Goal: Navigation & Orientation: Find specific page/section

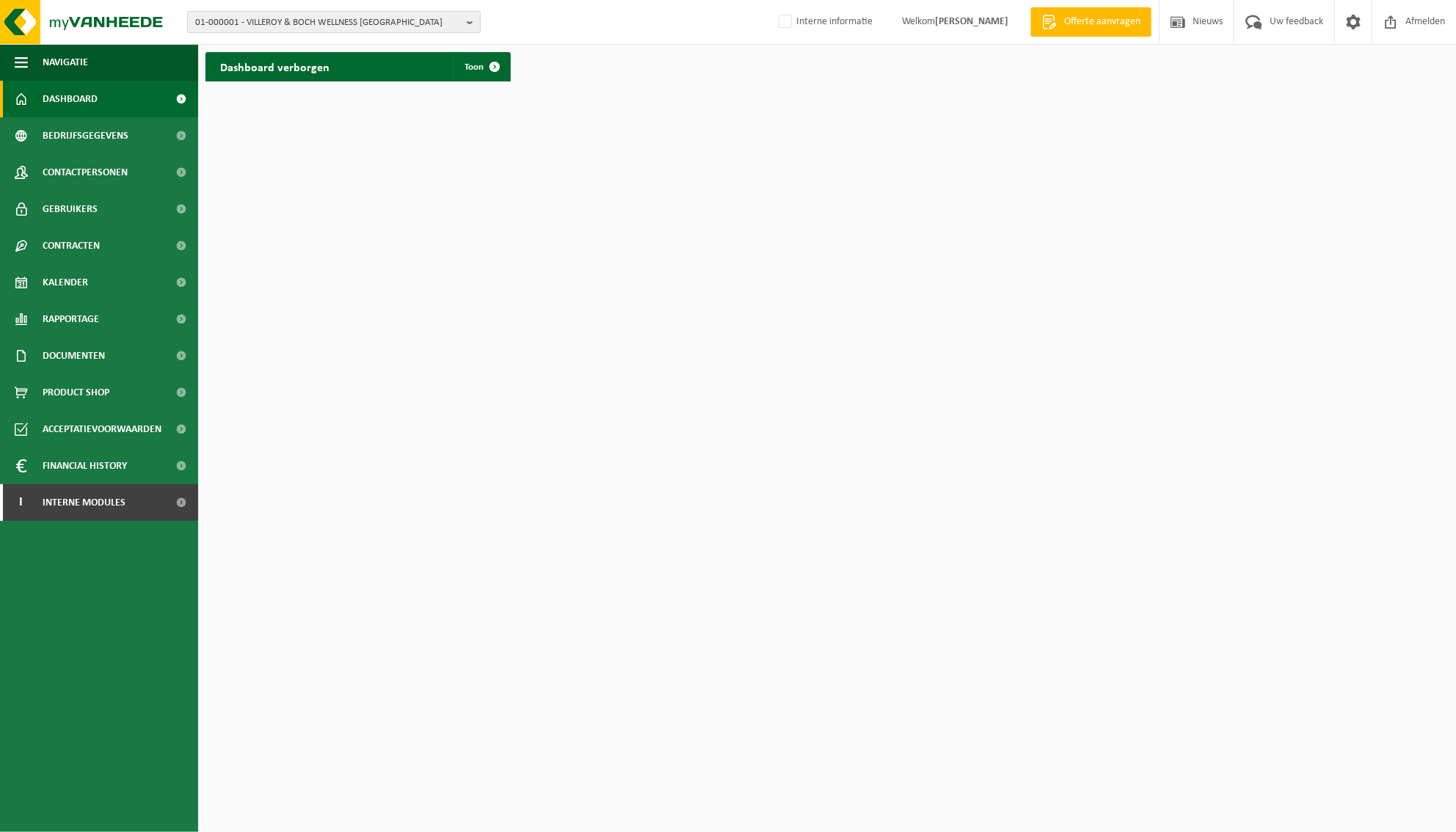
click at [467, 18] on b "button" at bounding box center [474, 21] width 13 height 20
type input "01-000010"
click at [241, 69] on strong "01-000010 - ALPRO NV" at bounding box center [240, 66] width 91 height 11
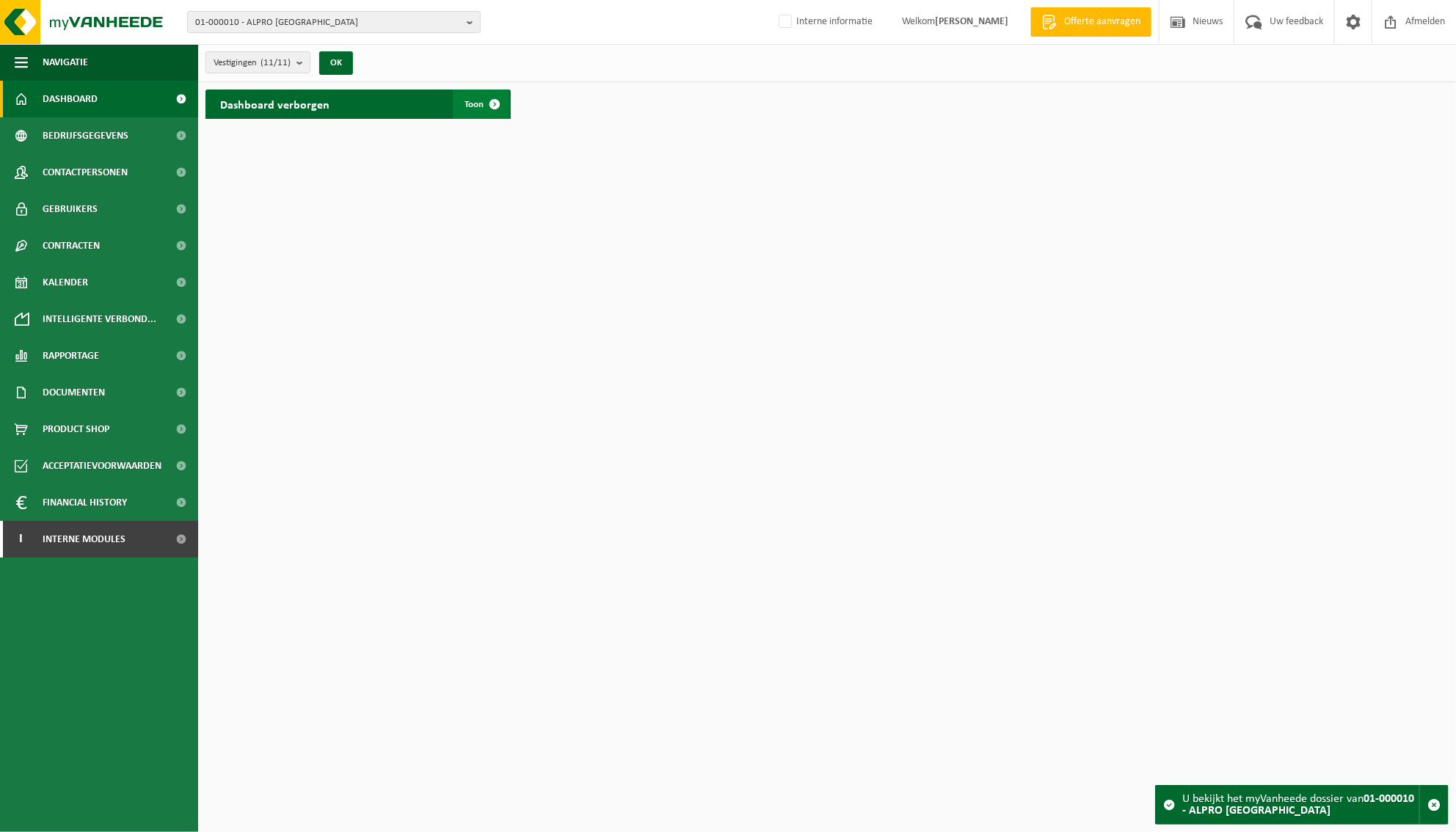
click at [486, 99] on span at bounding box center [495, 105] width 29 height 29
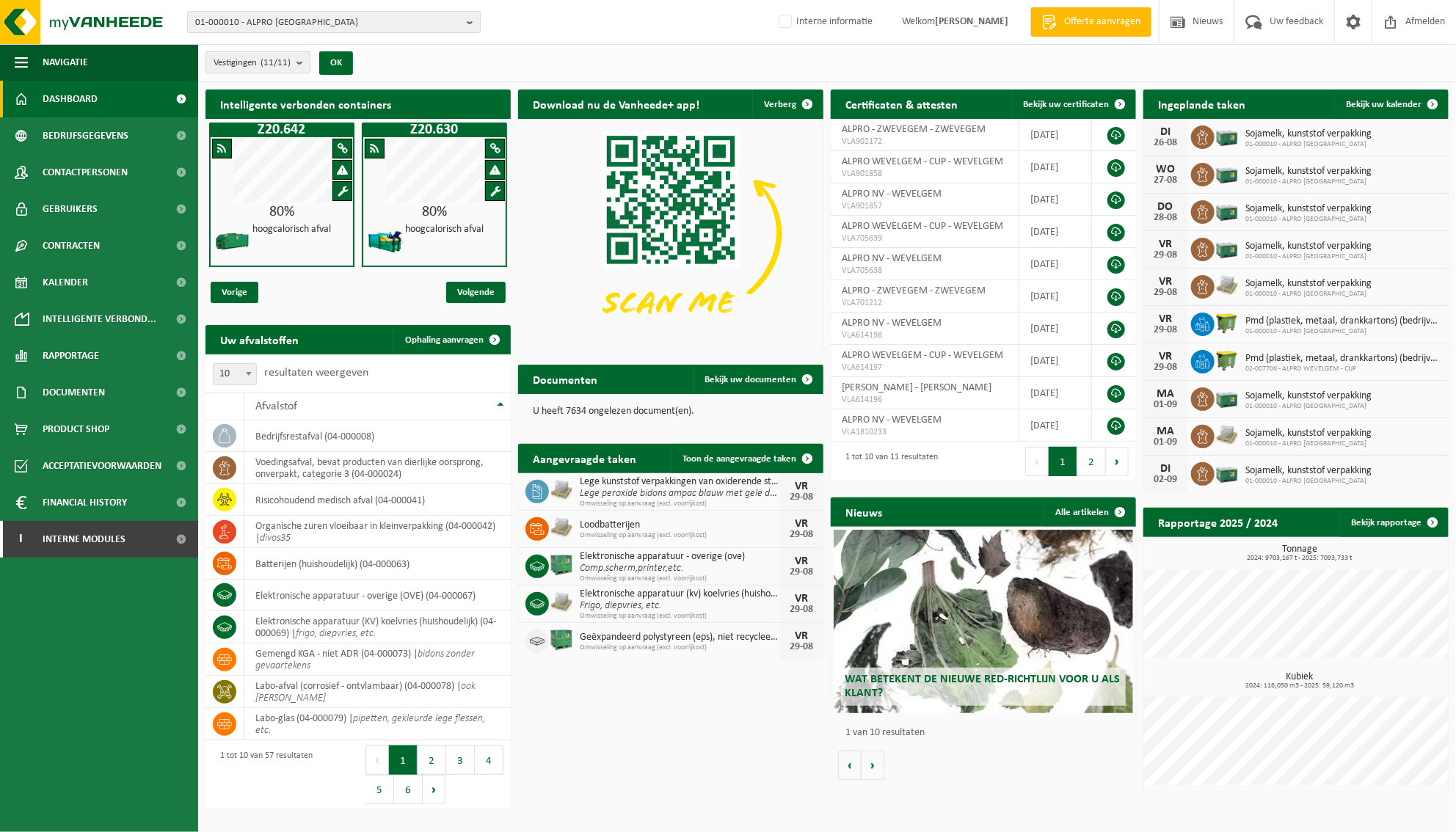
click at [303, 60] on b "submit" at bounding box center [303, 62] width 13 height 20
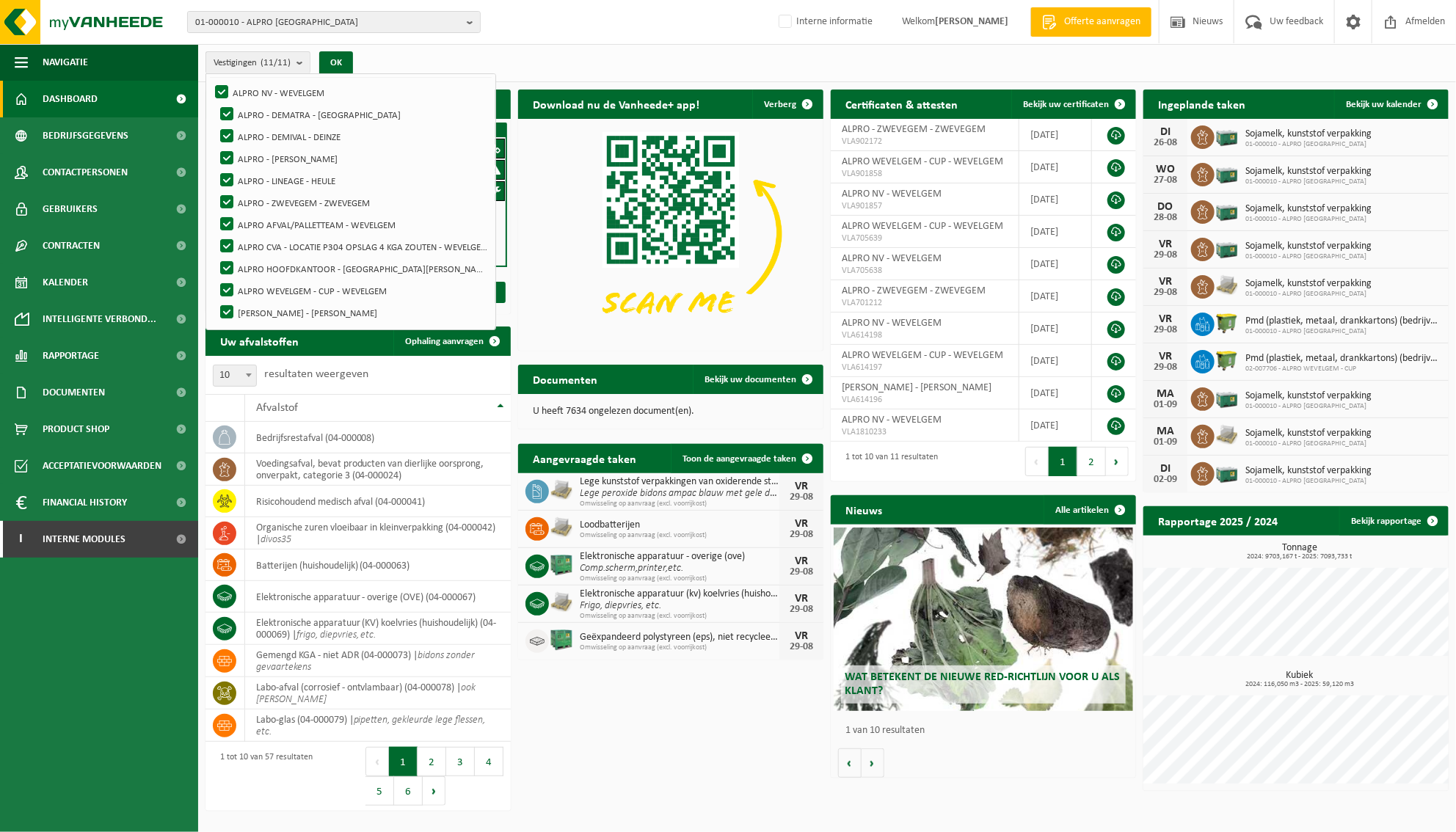
scroll to position [72, 0]
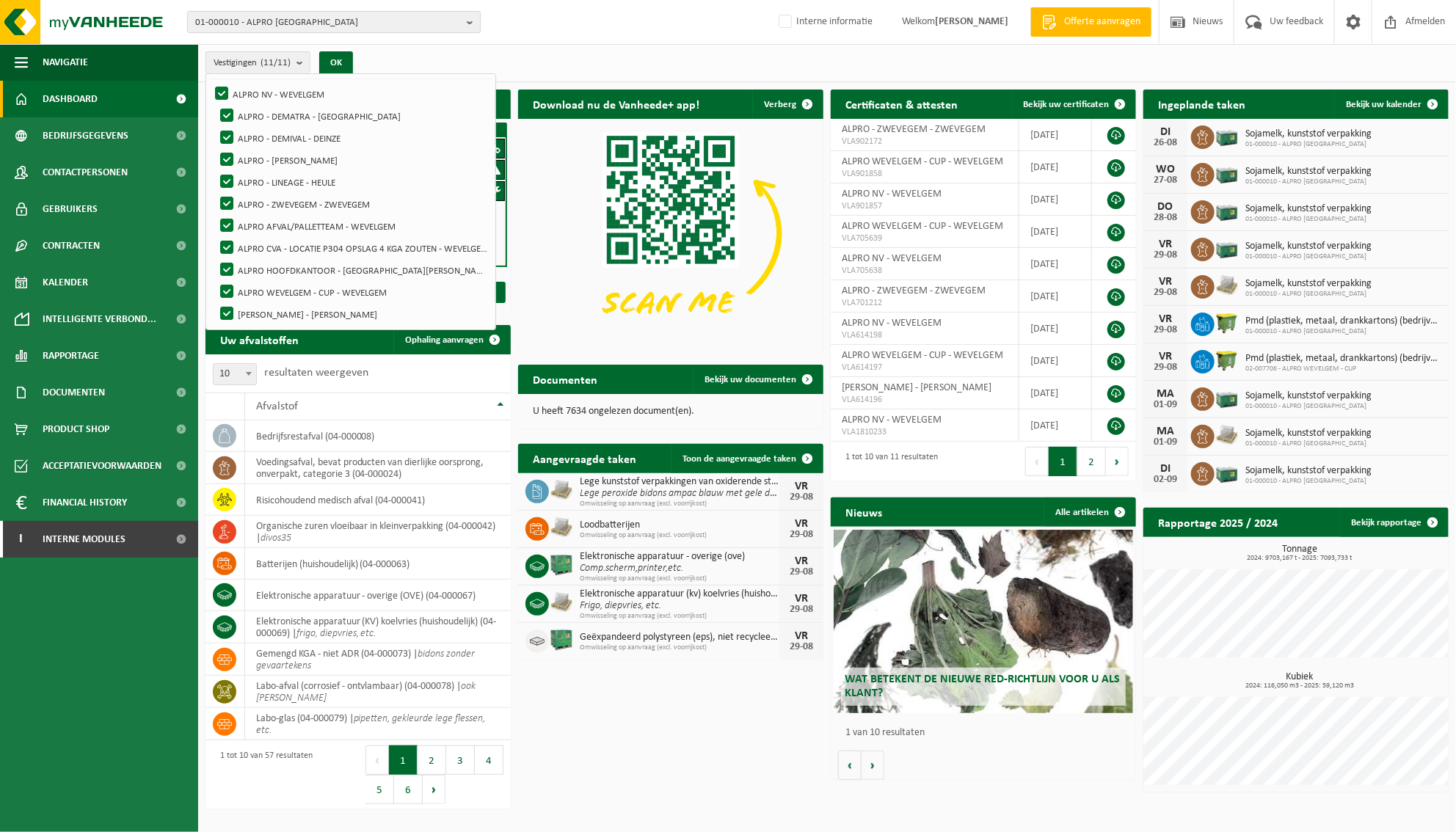
click at [465, 18] on button "01-000010 - ALPRO NV" at bounding box center [333, 21] width 293 height 22
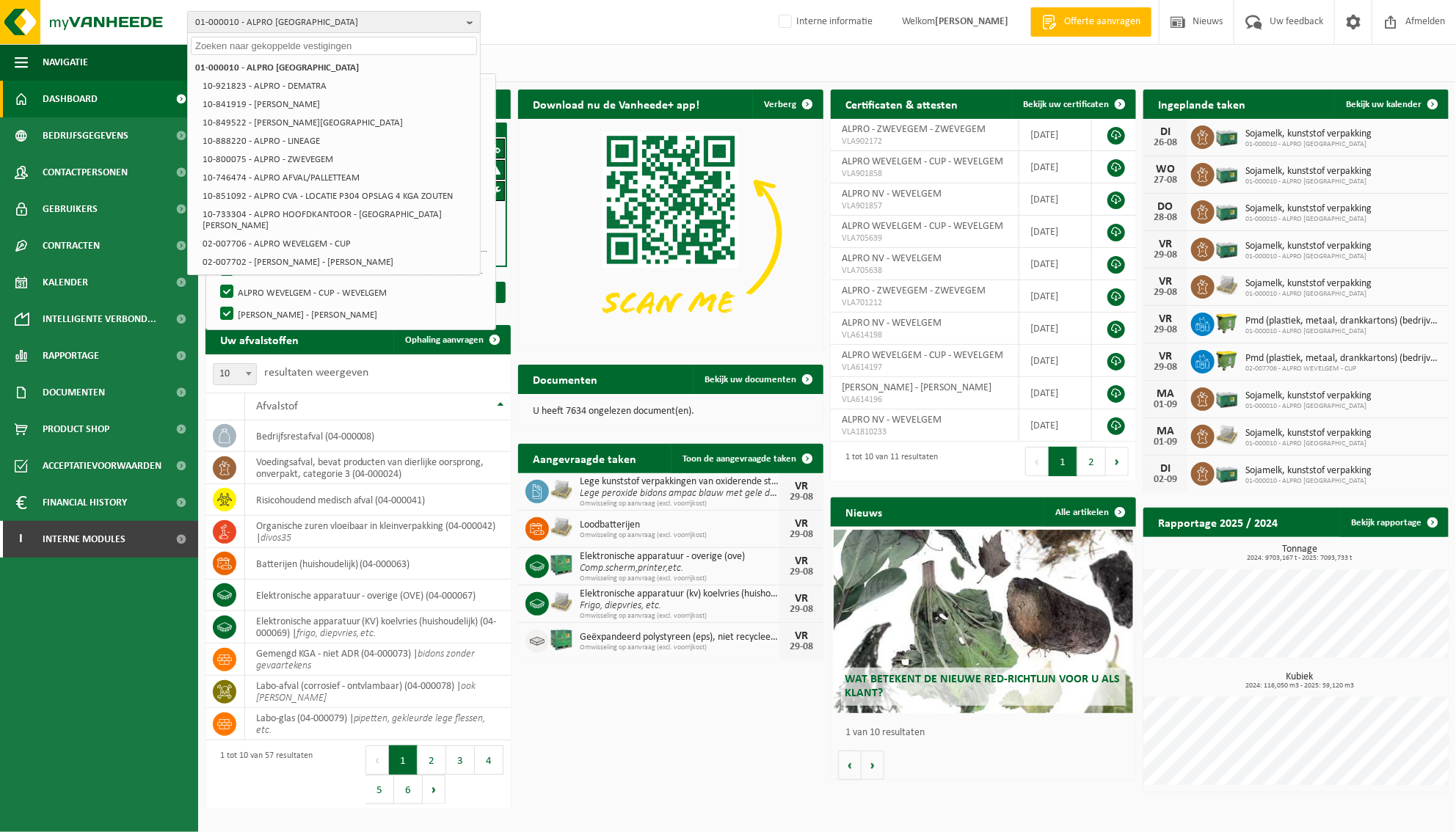
paste input "01-000106"
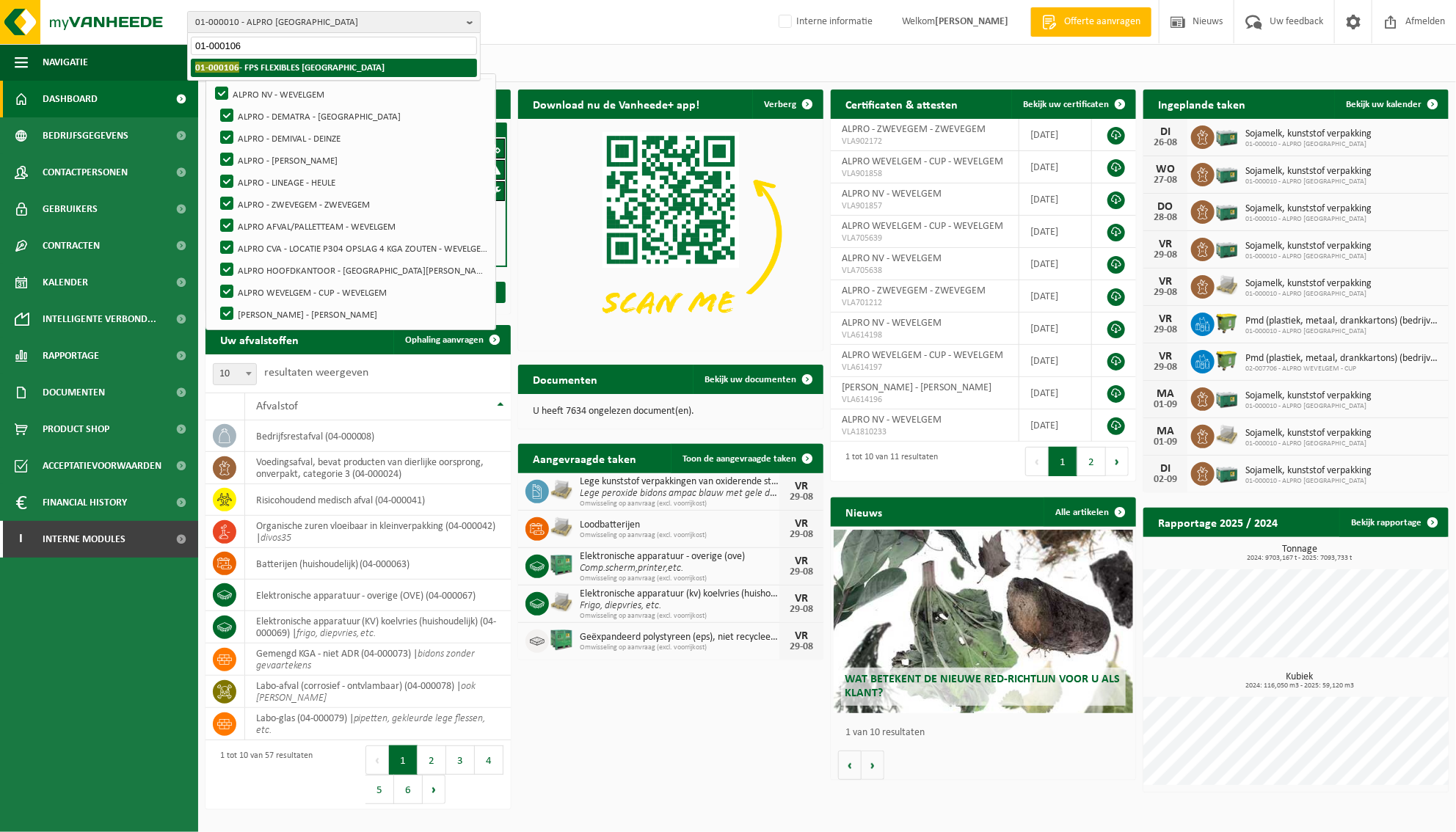
type input "01-000106"
click at [386, 67] on li "01-000106 - FPS FLEXIBLES BELGIUM" at bounding box center [334, 68] width 286 height 18
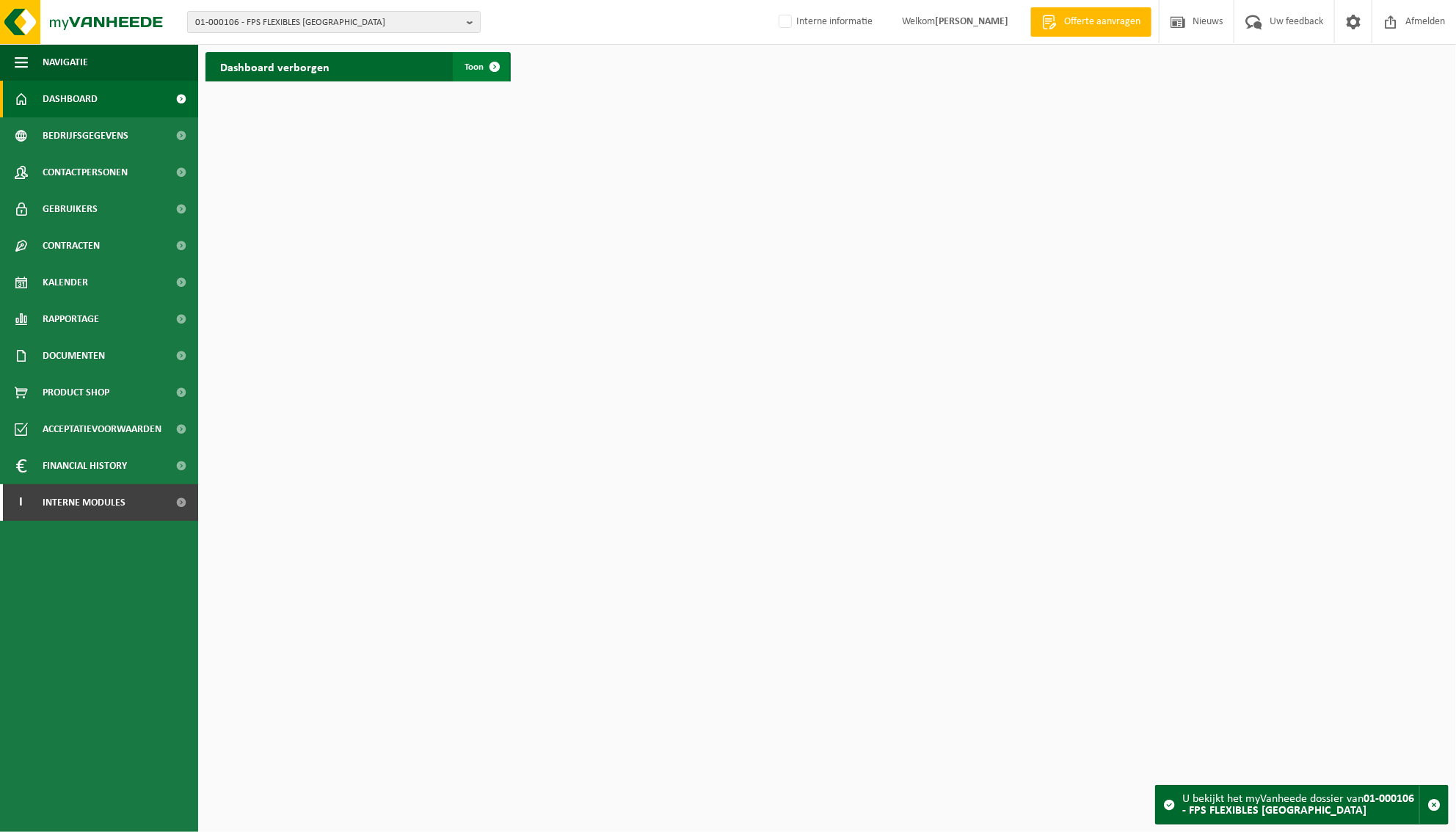
click at [480, 72] on span at bounding box center [495, 67] width 29 height 29
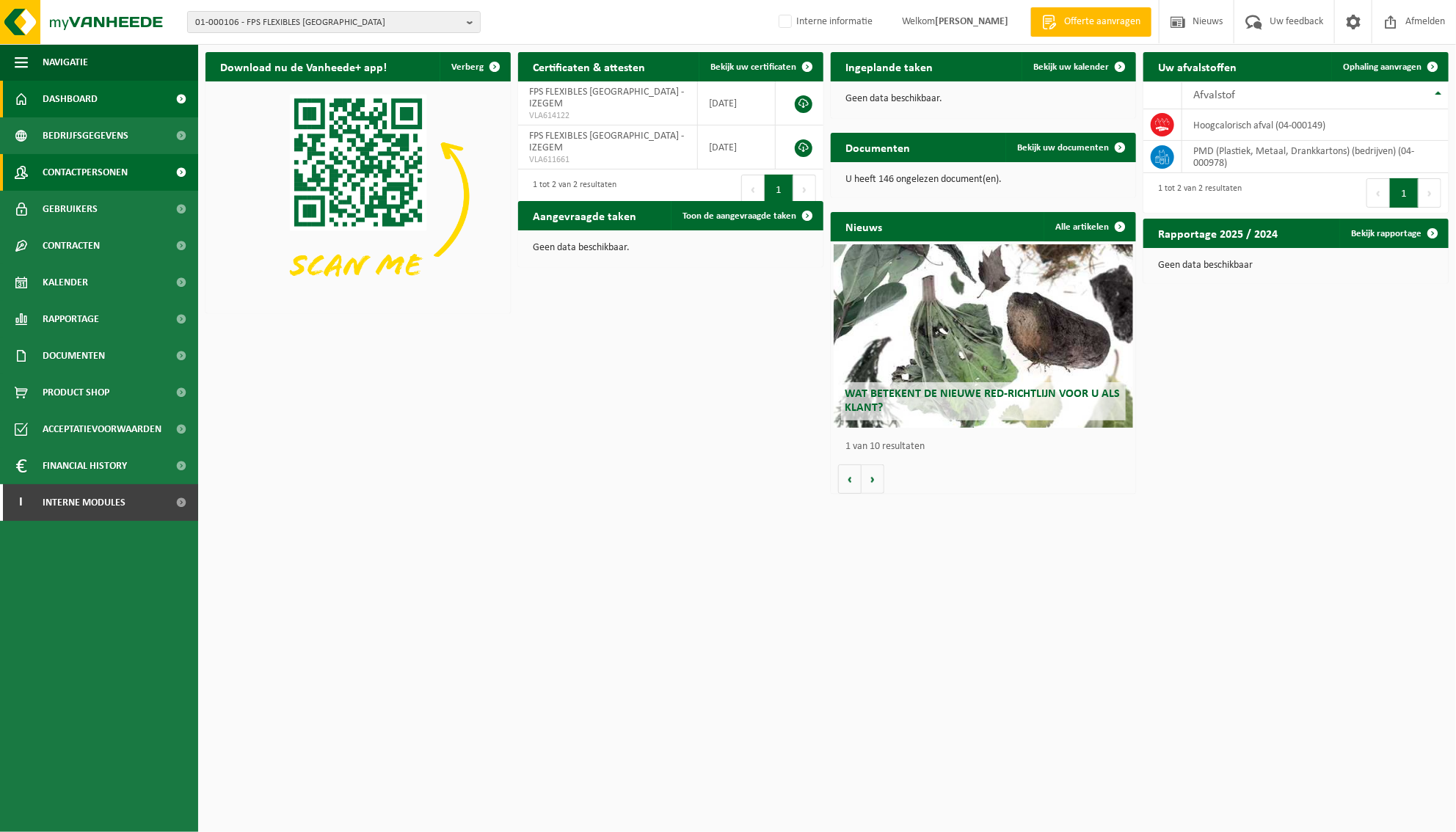
click at [71, 172] on span "Contactpersonen" at bounding box center [85, 172] width 85 height 37
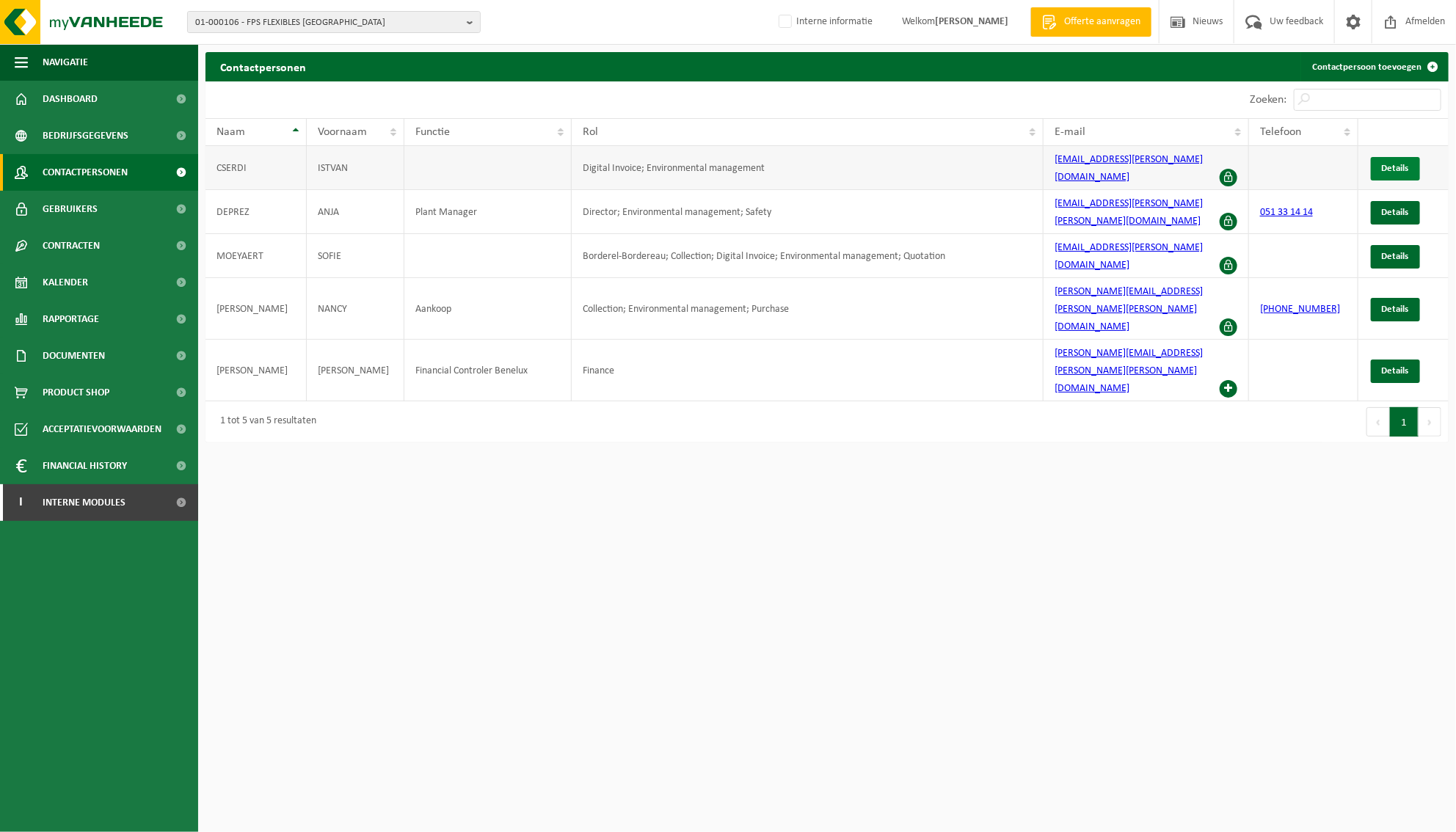
click at [1407, 163] on span "Details" at bounding box center [1395, 168] width 27 height 10
click at [460, 16] on span "01-000106 - FPS FLEXIBLES BELGIUM" at bounding box center [327, 22] width 265 height 22
paste input "01-002640"
type input "01-002640"
click at [254, 69] on strong "01-002640 - VANOTEX" at bounding box center [238, 66] width 87 height 11
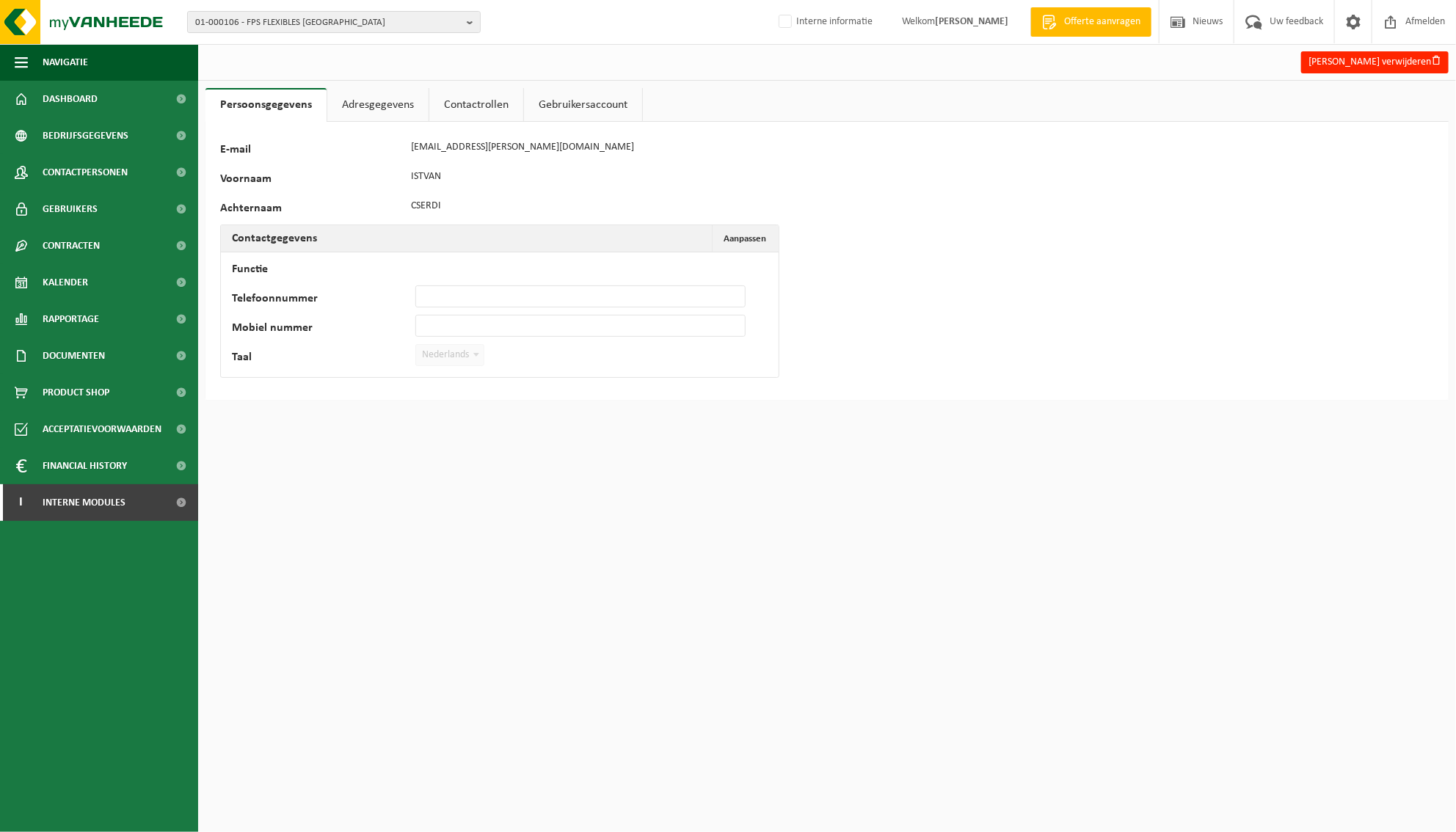
click at [603, 107] on link "Gebruikersaccount" at bounding box center [583, 105] width 118 height 33
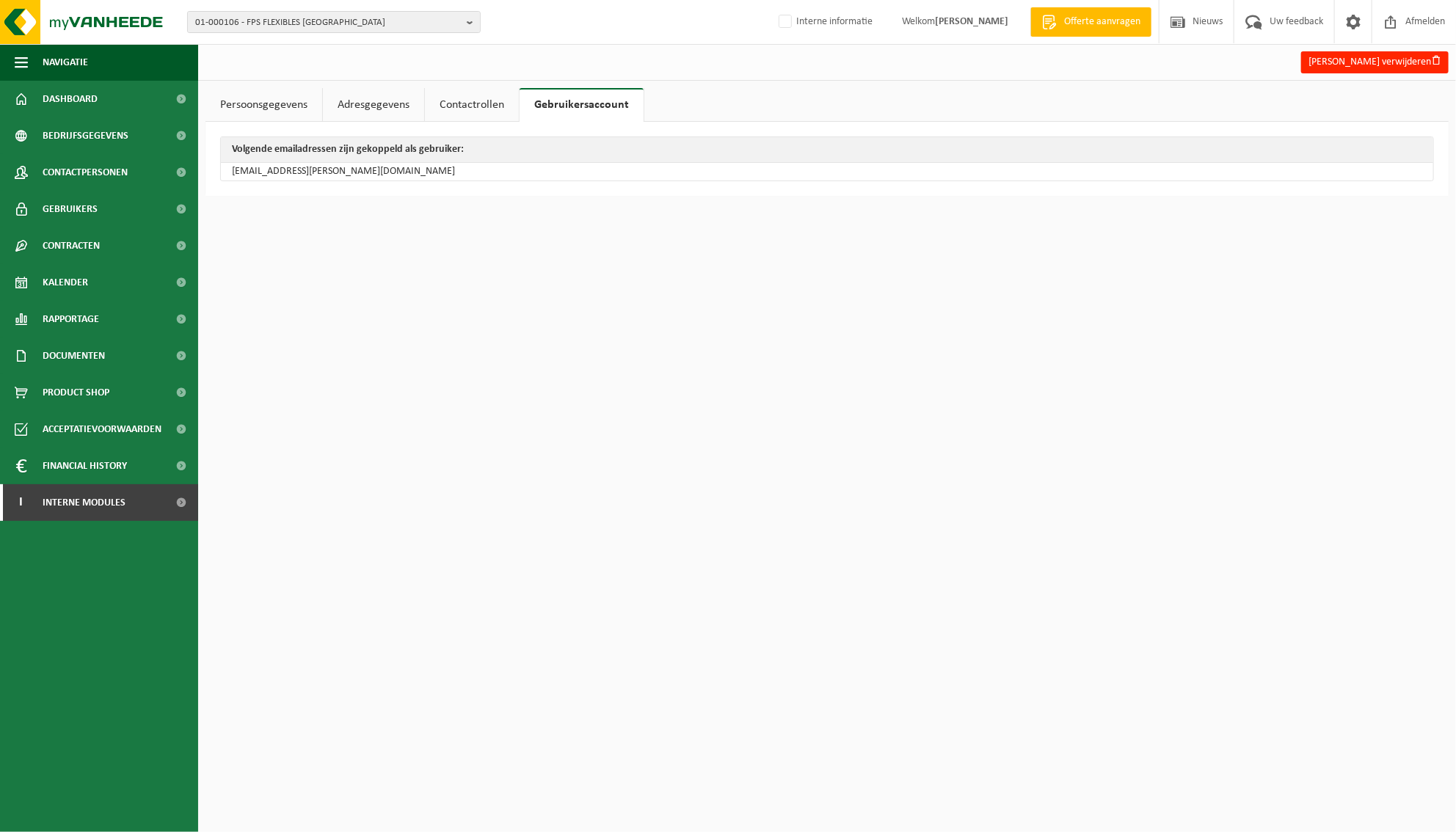
click at [489, 106] on link "Contactrollen" at bounding box center [471, 105] width 94 height 33
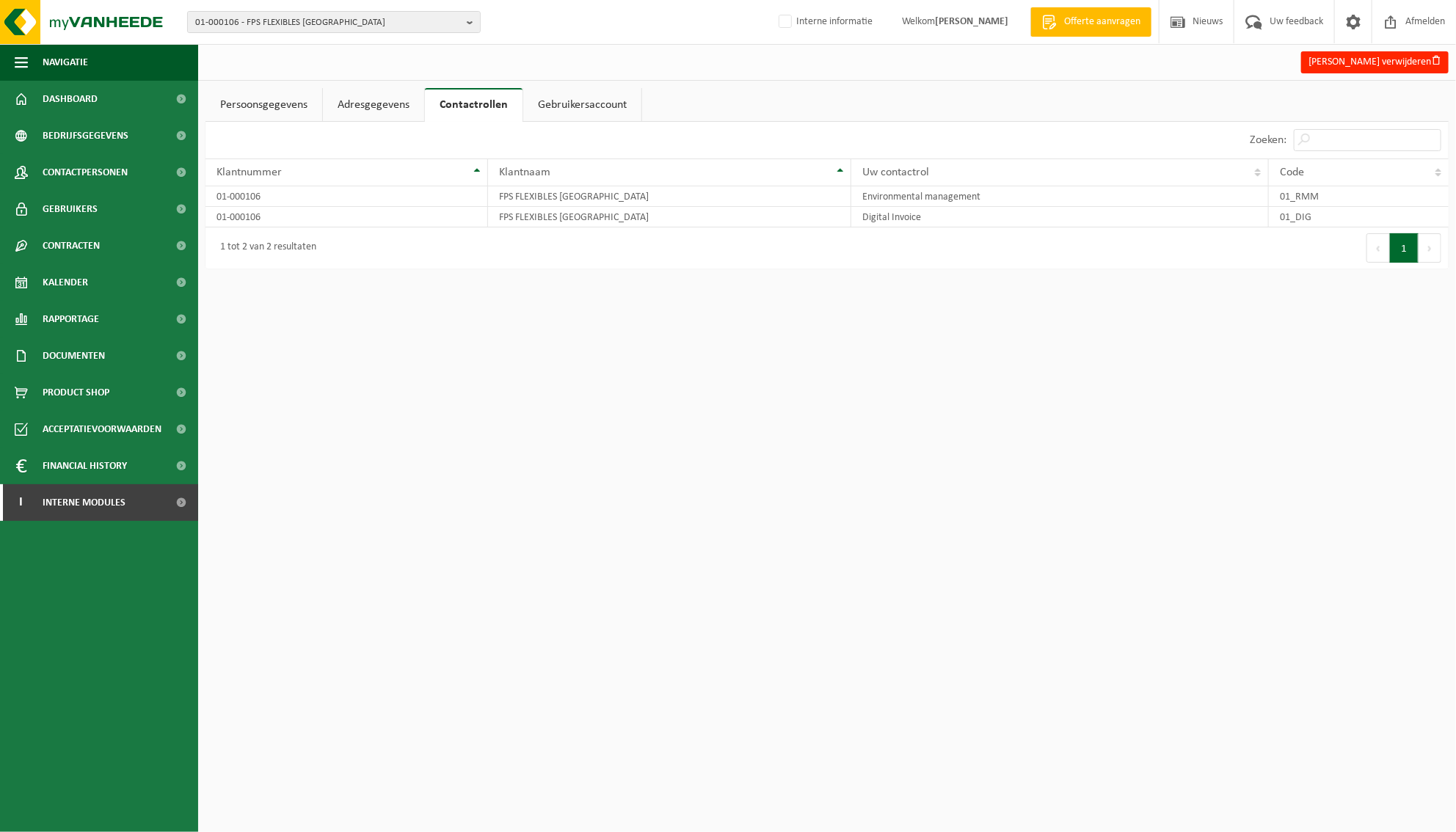
click at [376, 103] on link "Adresgegevens" at bounding box center [373, 105] width 101 height 33
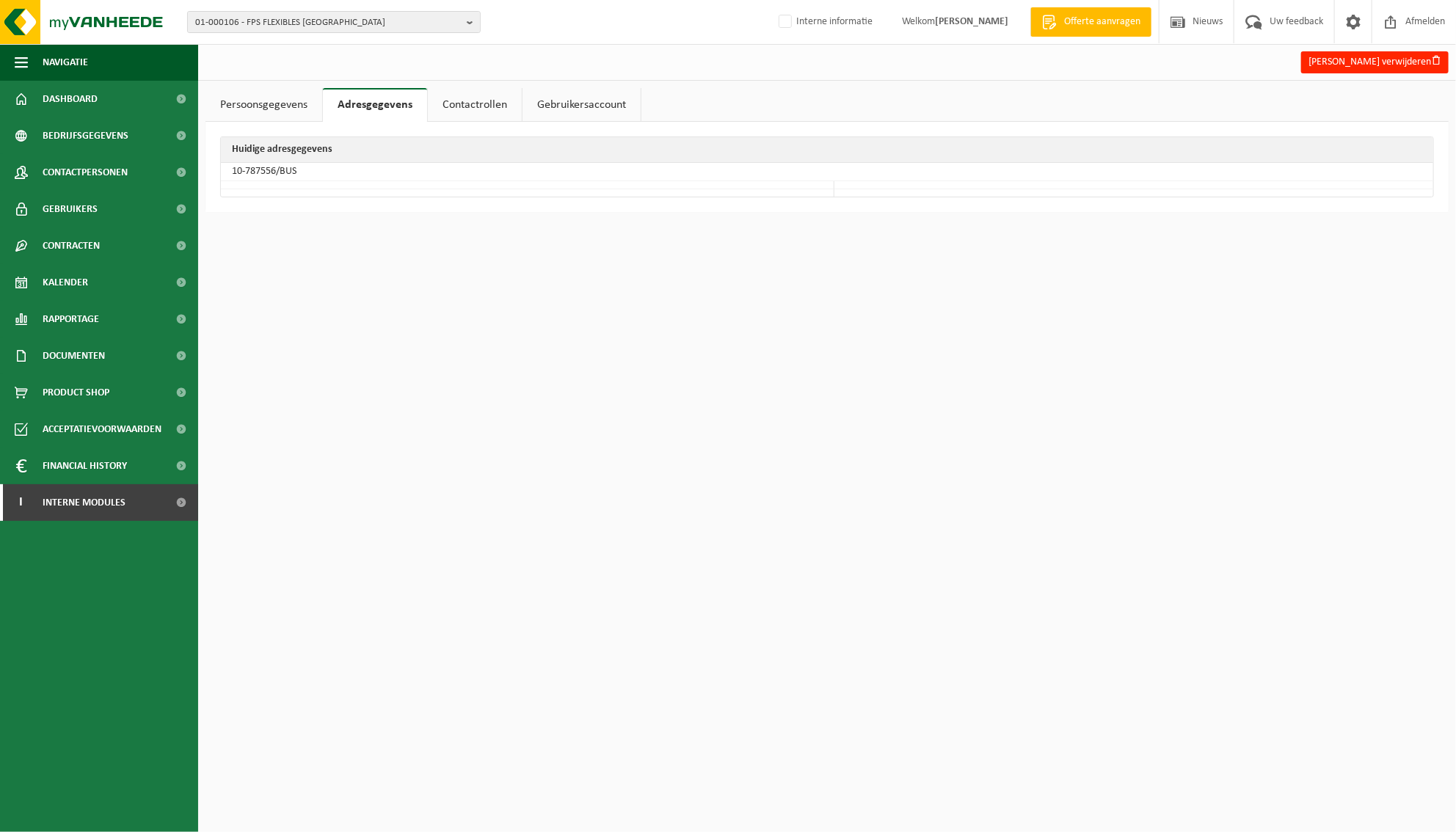
click at [255, 108] on link "Persoonsgegevens" at bounding box center [264, 105] width 117 height 33
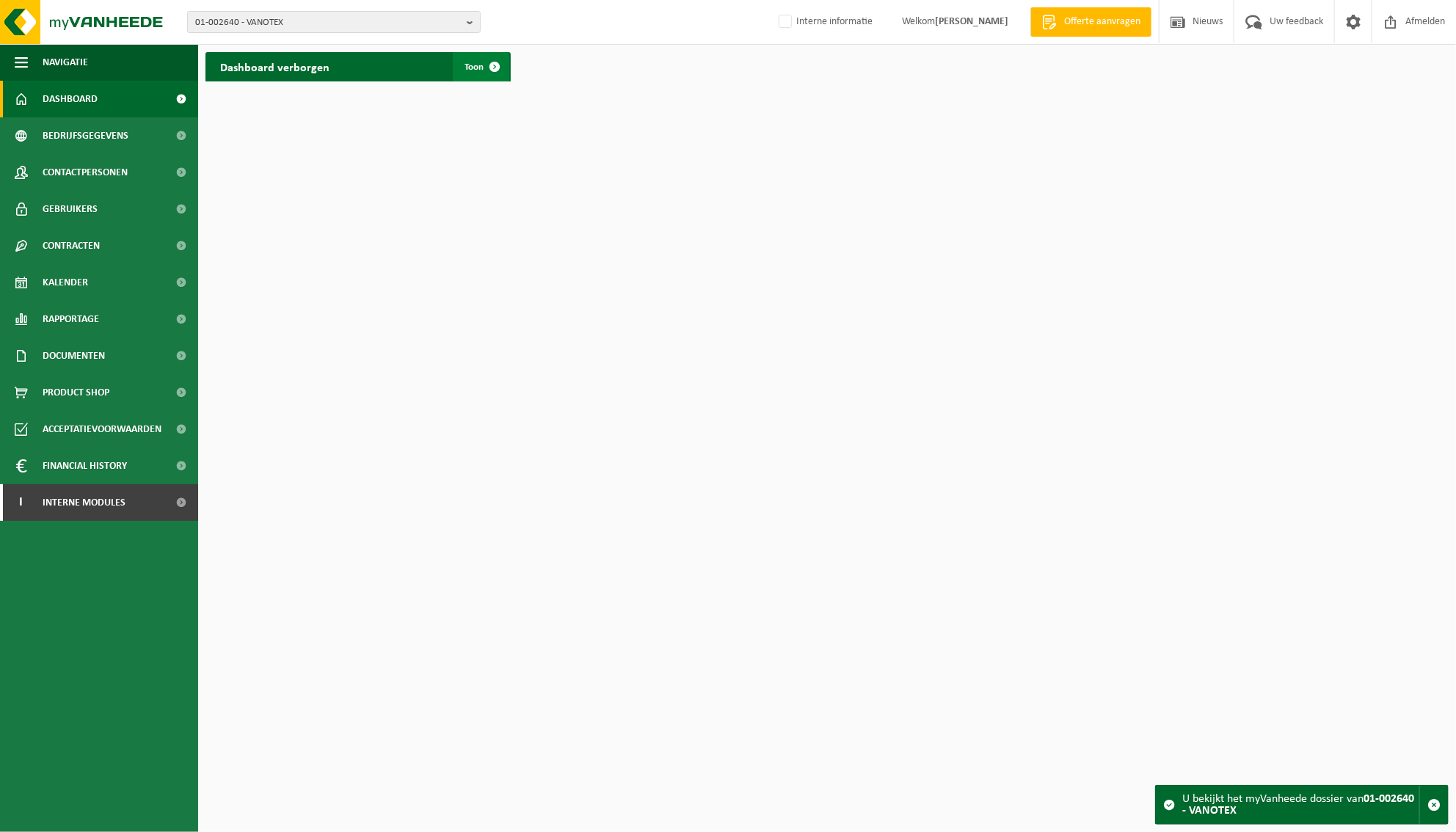
click at [489, 69] on span at bounding box center [495, 67] width 29 height 29
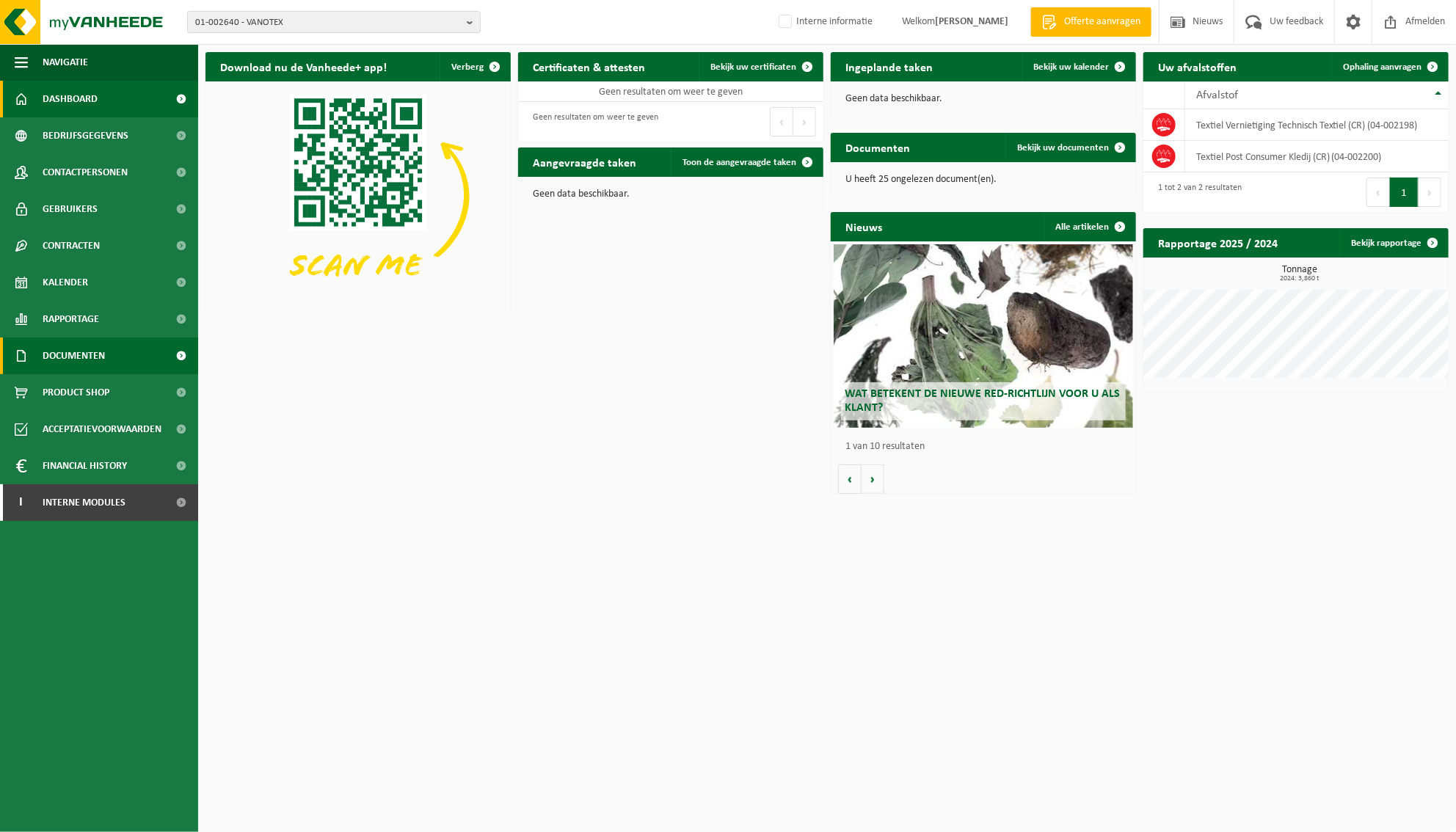
click at [76, 363] on span "Documenten" at bounding box center [73, 355] width 62 height 37
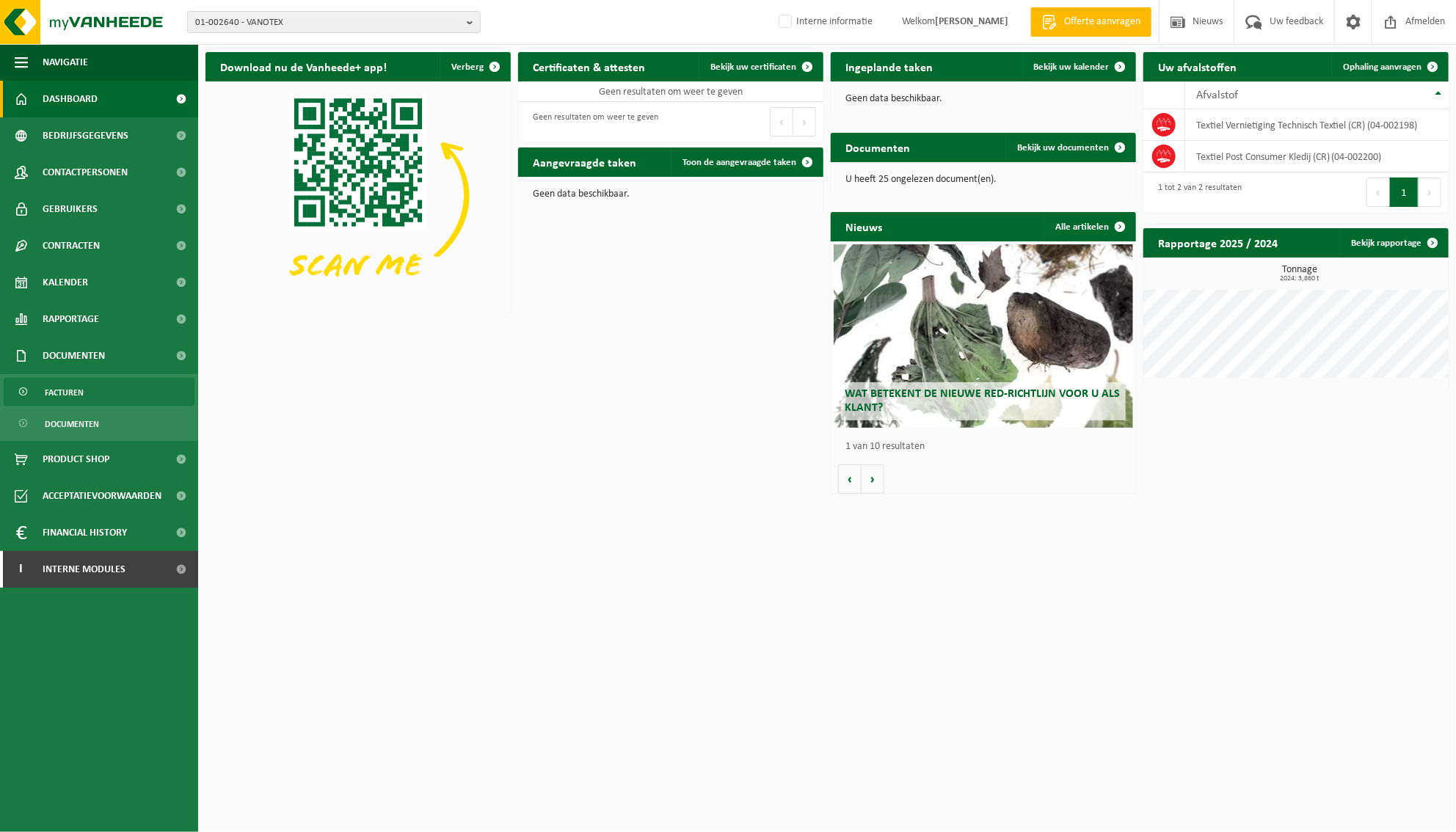
click at [84, 398] on link "Facturen" at bounding box center [99, 392] width 191 height 28
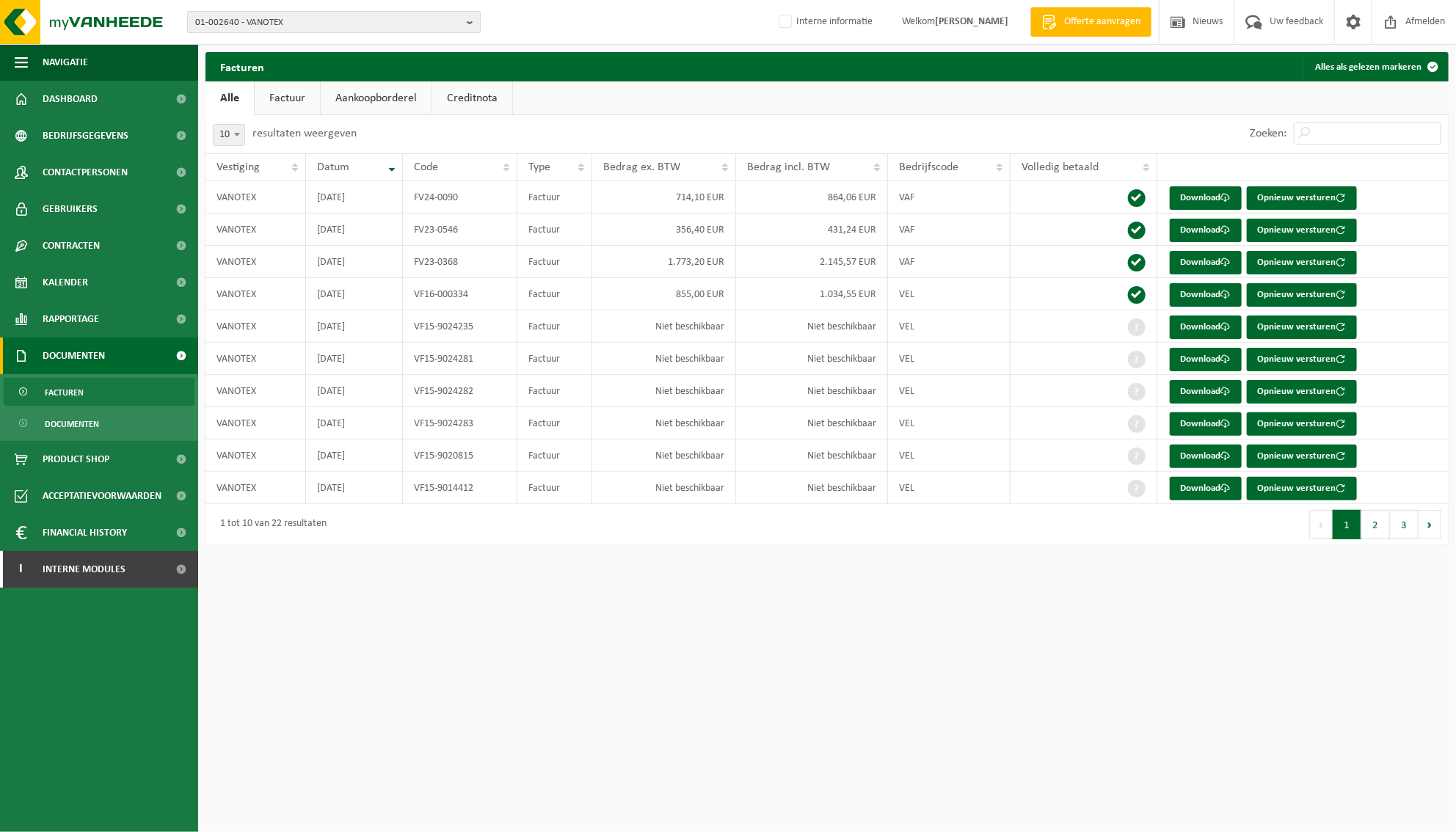
click at [473, 18] on b "button" at bounding box center [474, 21] width 13 height 20
paste input "01-005187"
type input "01-005187"
click at [340, 68] on strong "01-005187 - DOSSCHE - VAN DEN BOSSCHE" at bounding box center [279, 66] width 168 height 11
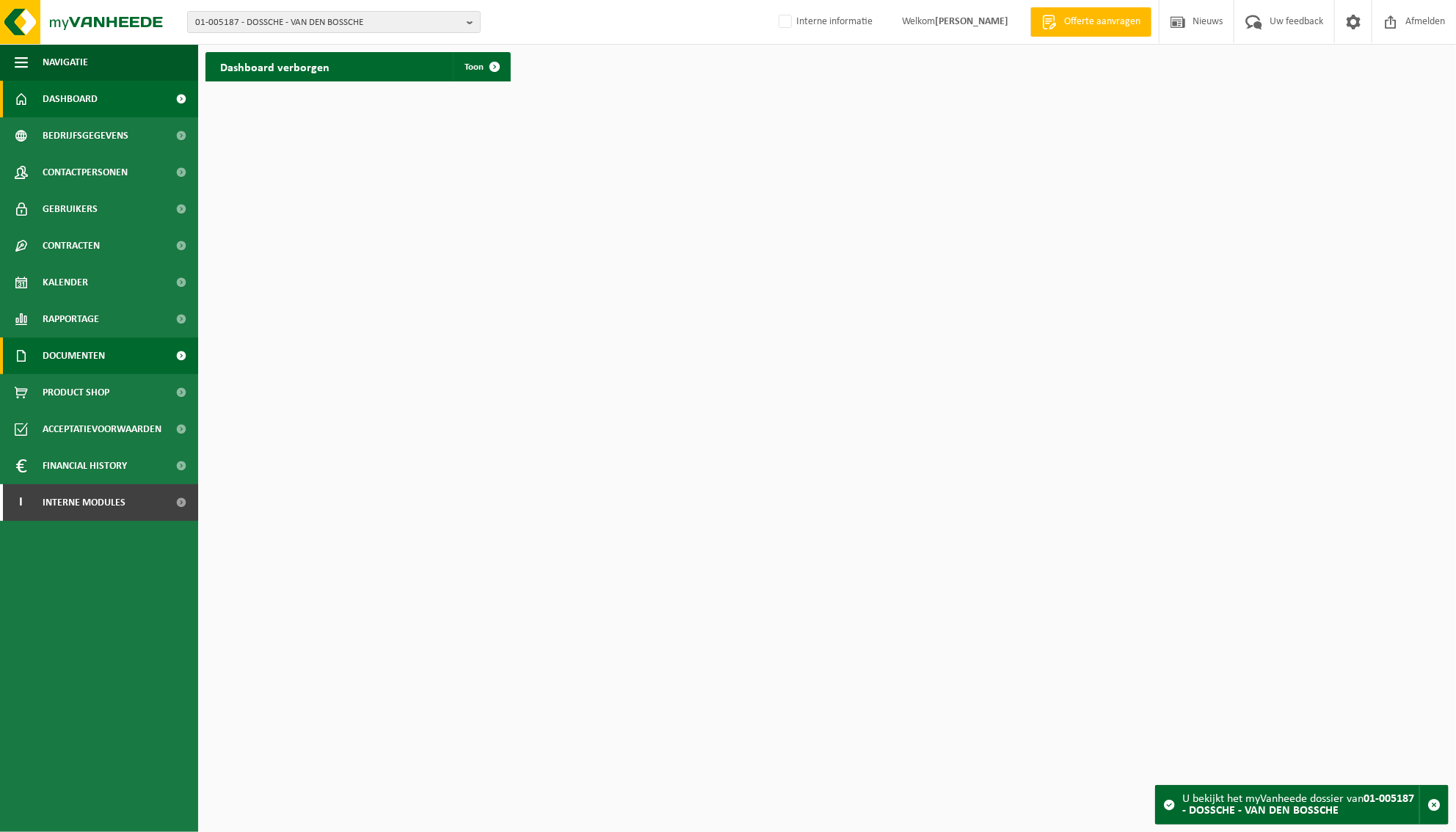
click at [74, 352] on span "Documenten" at bounding box center [73, 355] width 62 height 37
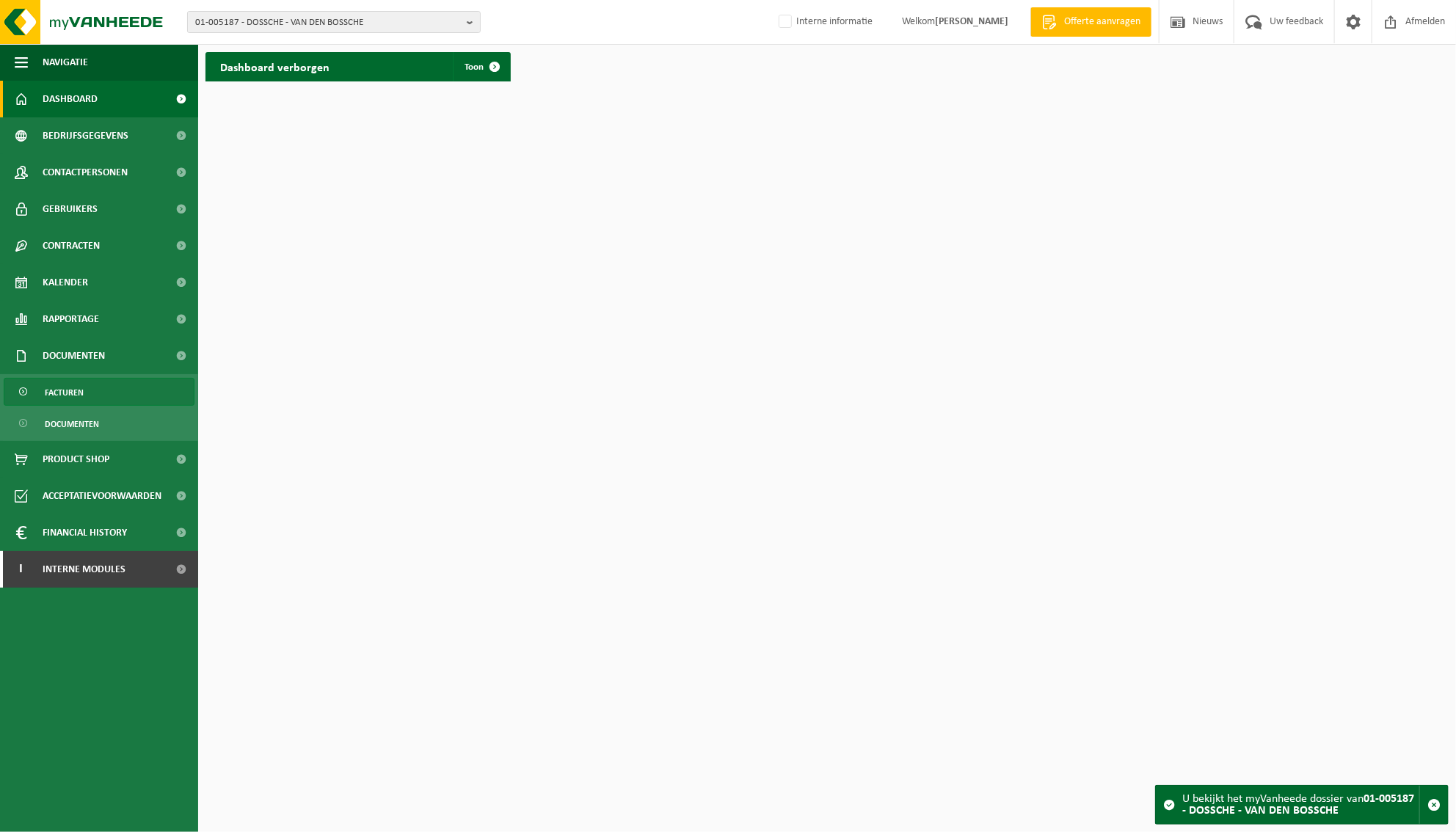
click at [93, 393] on link "Facturen" at bounding box center [99, 392] width 191 height 28
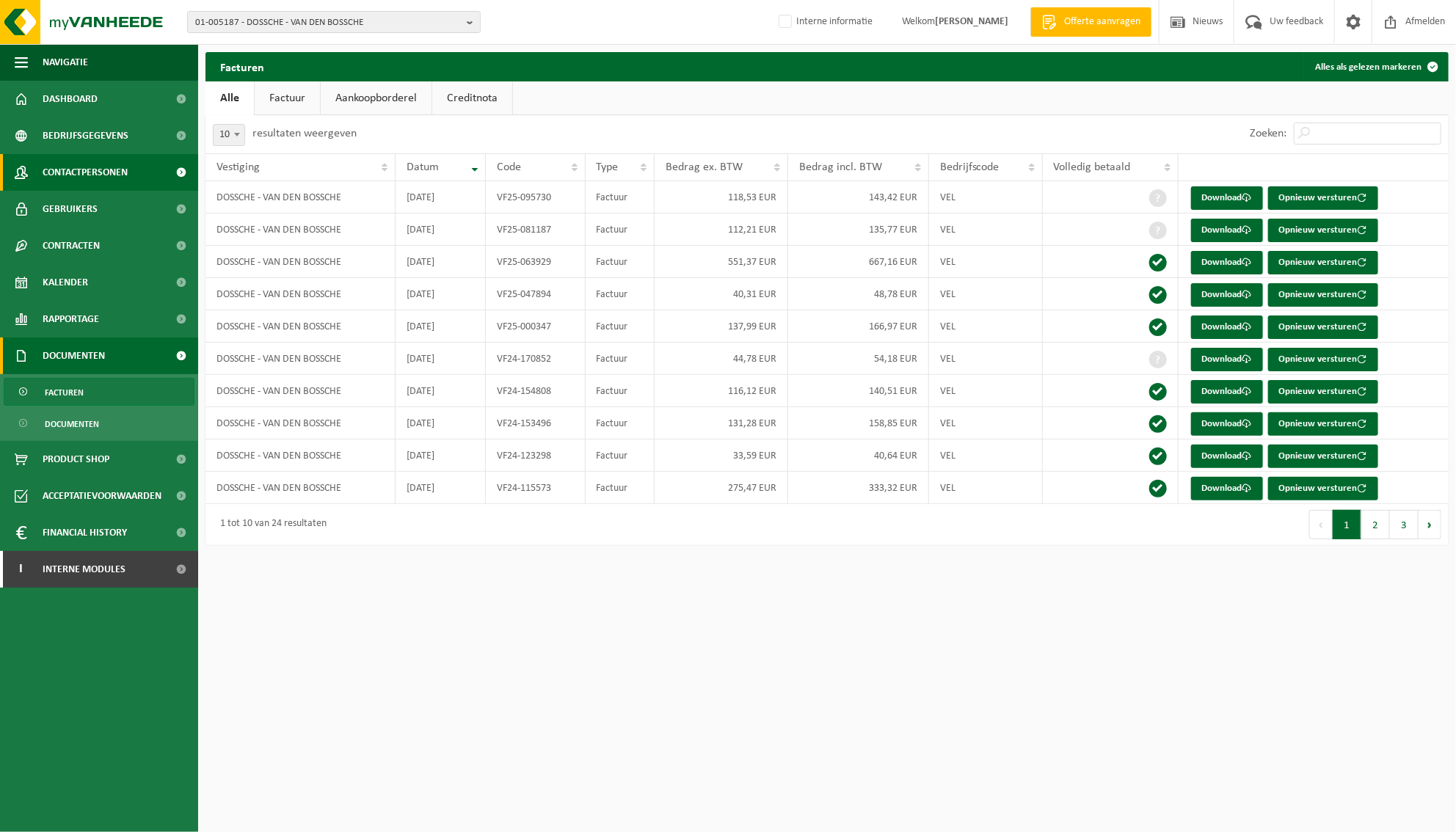
click at [76, 171] on span "Contactpersonen" at bounding box center [85, 172] width 85 height 37
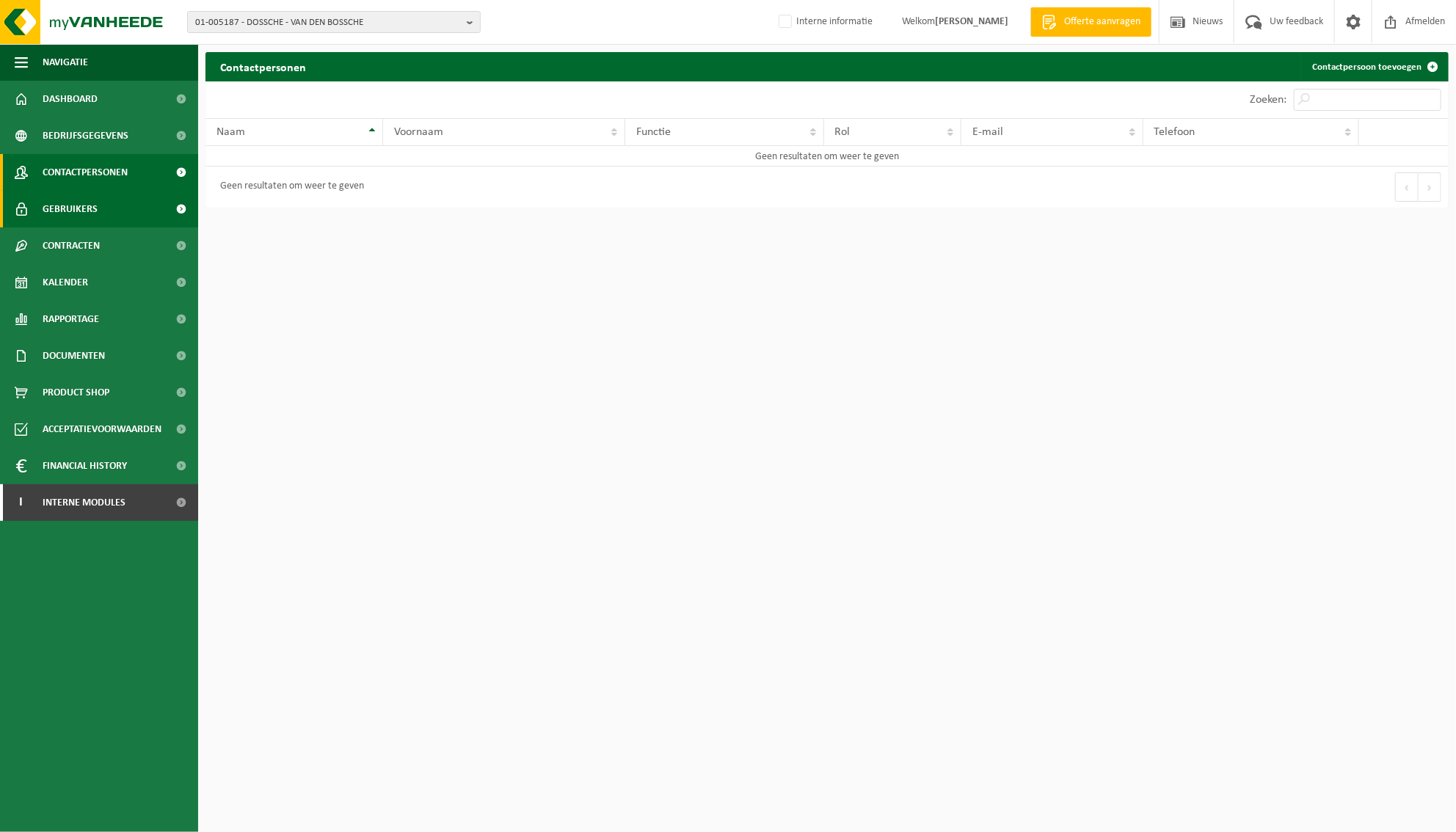
click at [78, 211] on span "Gebruikers" at bounding box center [69, 209] width 55 height 37
click at [473, 17] on b "button" at bounding box center [474, 21] width 13 height 20
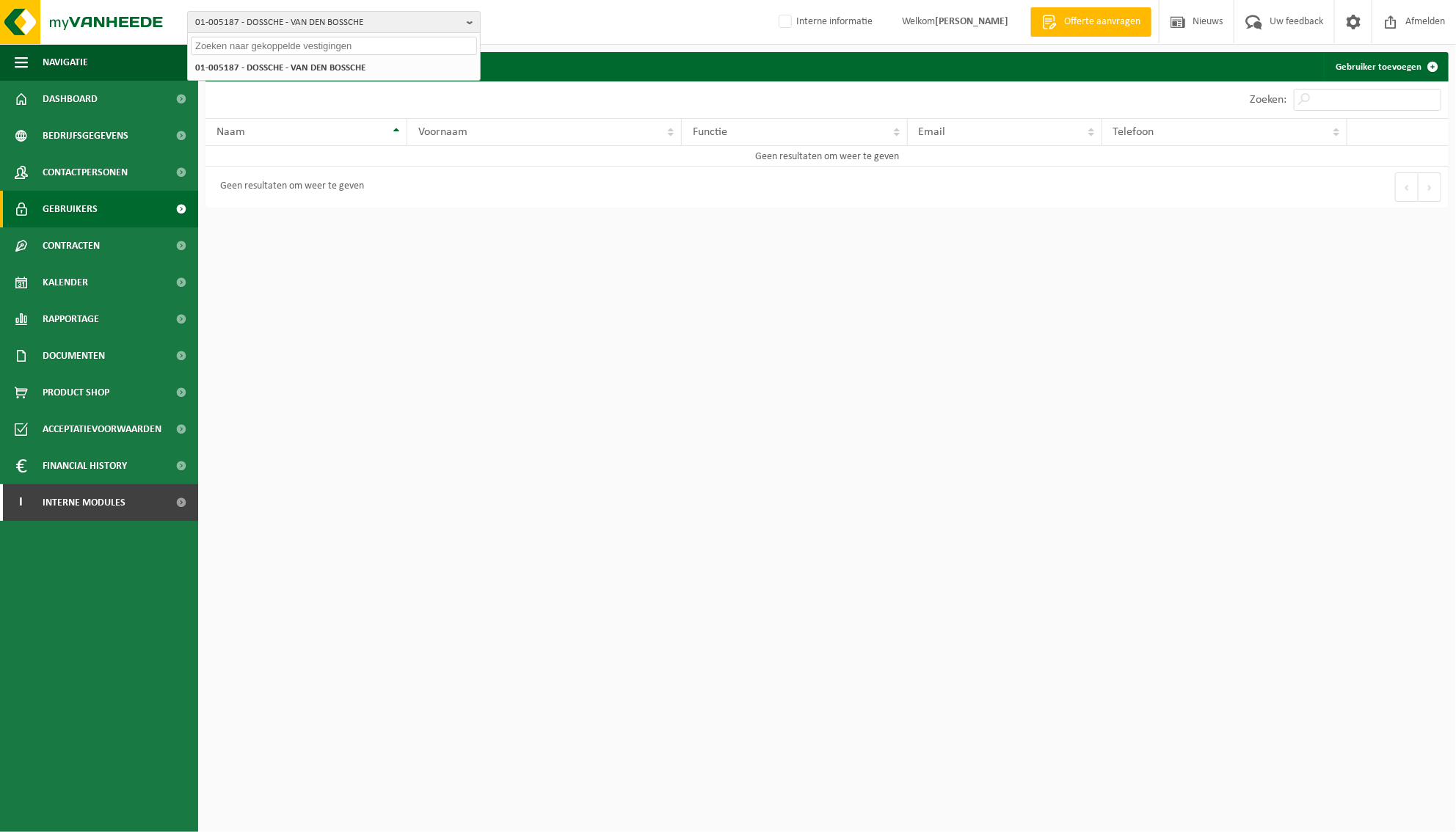
click at [330, 44] on input "text" at bounding box center [334, 46] width 286 height 18
paste input "01-004554"
type input "01-004554"
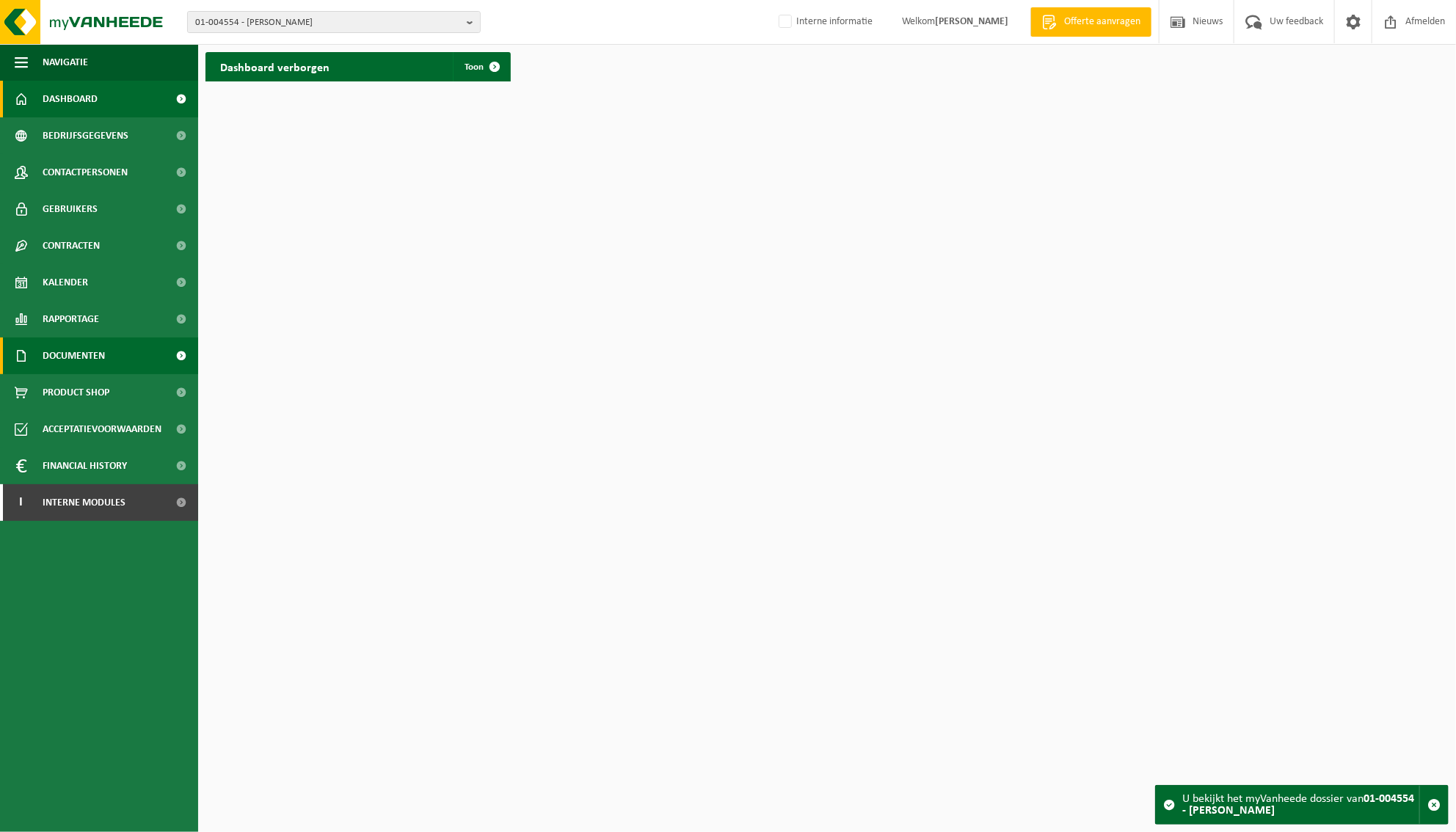
click at [61, 360] on span "Documenten" at bounding box center [73, 355] width 62 height 37
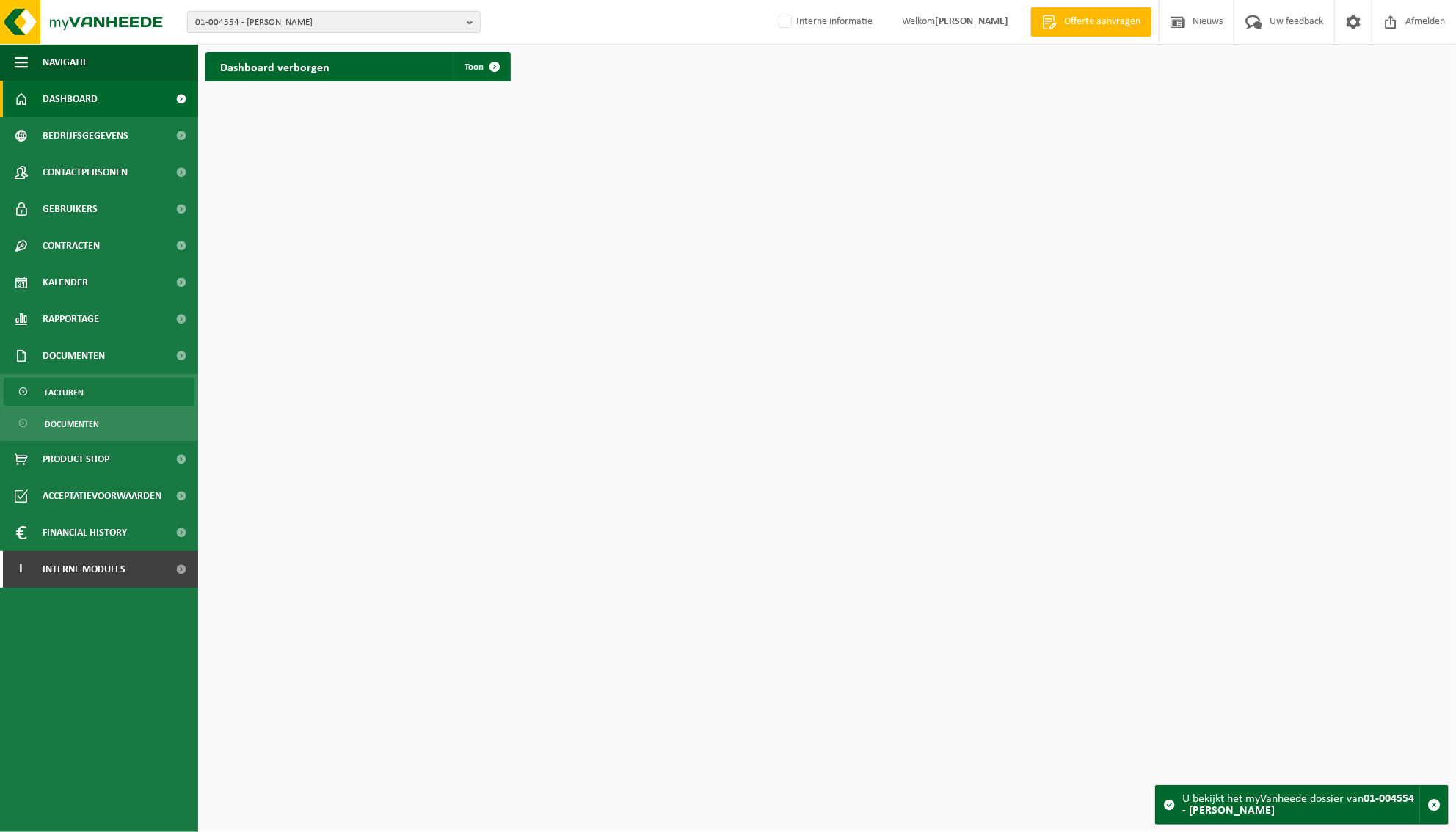
click at [69, 391] on span "Facturen" at bounding box center [65, 393] width 39 height 28
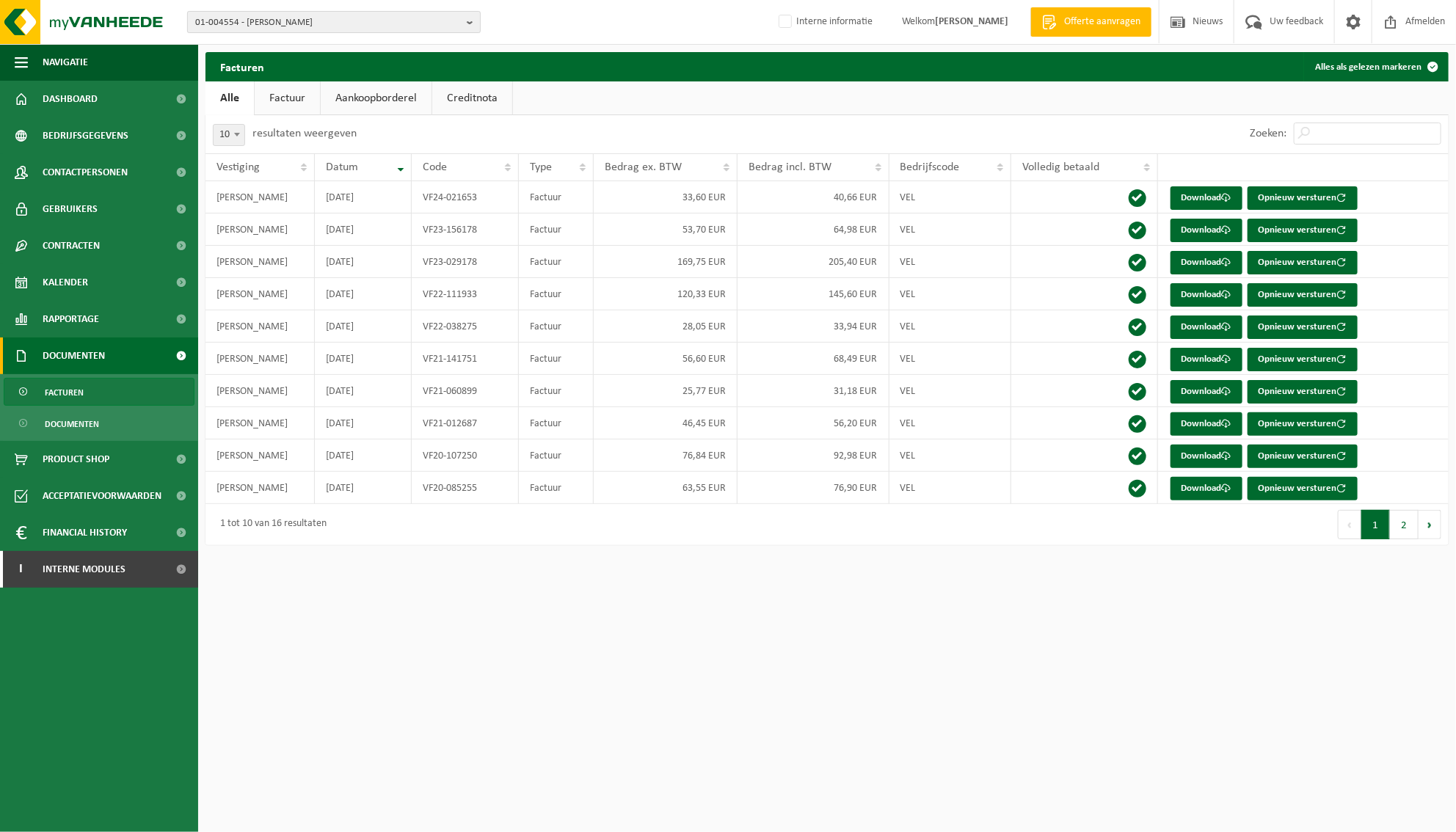
click at [465, 17] on button "01-004554 - [PERSON_NAME]" at bounding box center [333, 21] width 293 height 22
click at [341, 44] on input "text" at bounding box center [334, 46] width 286 height 18
paste input "01-065223"
type input "01-065223"
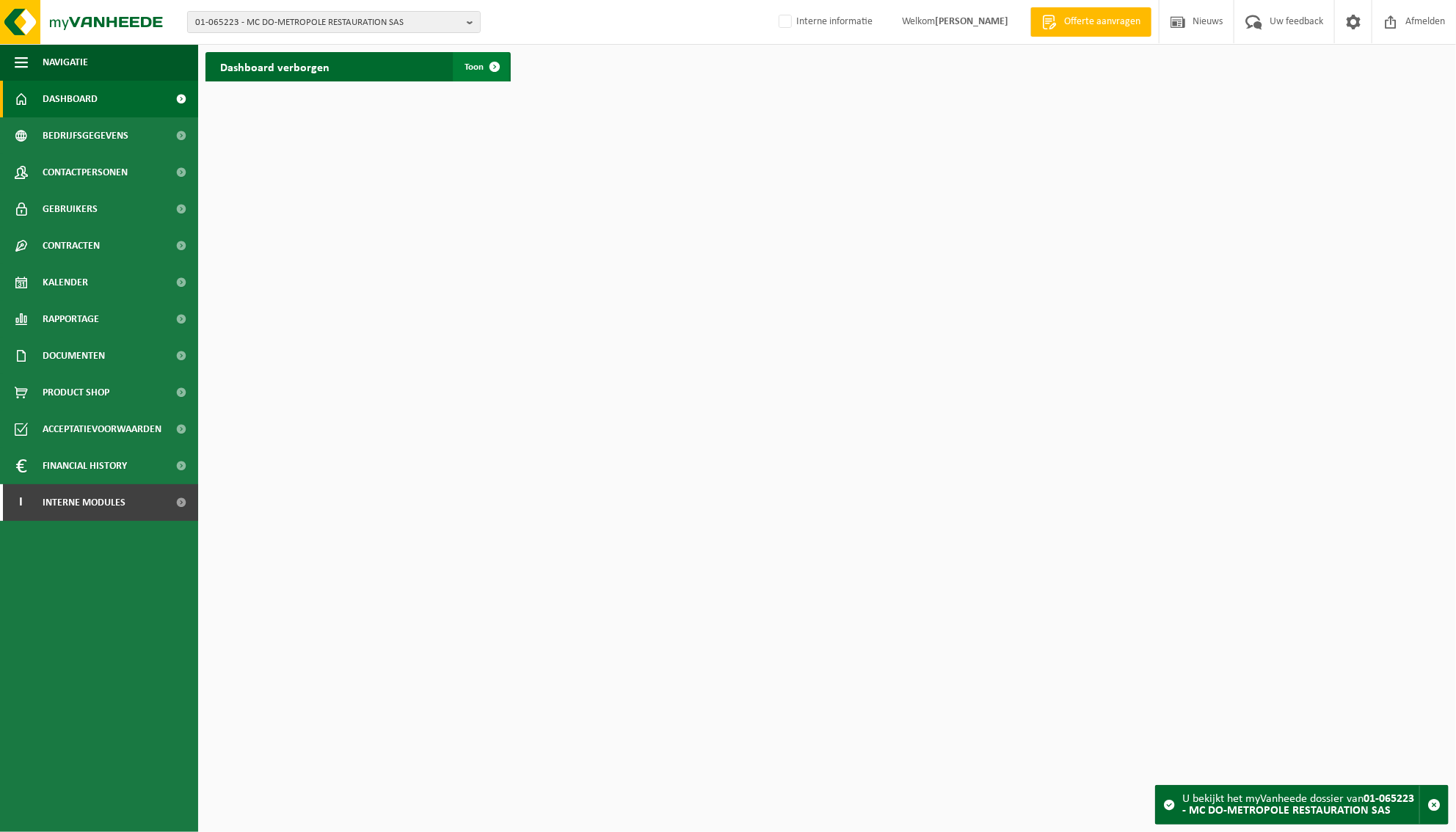
click at [487, 63] on span at bounding box center [495, 67] width 29 height 29
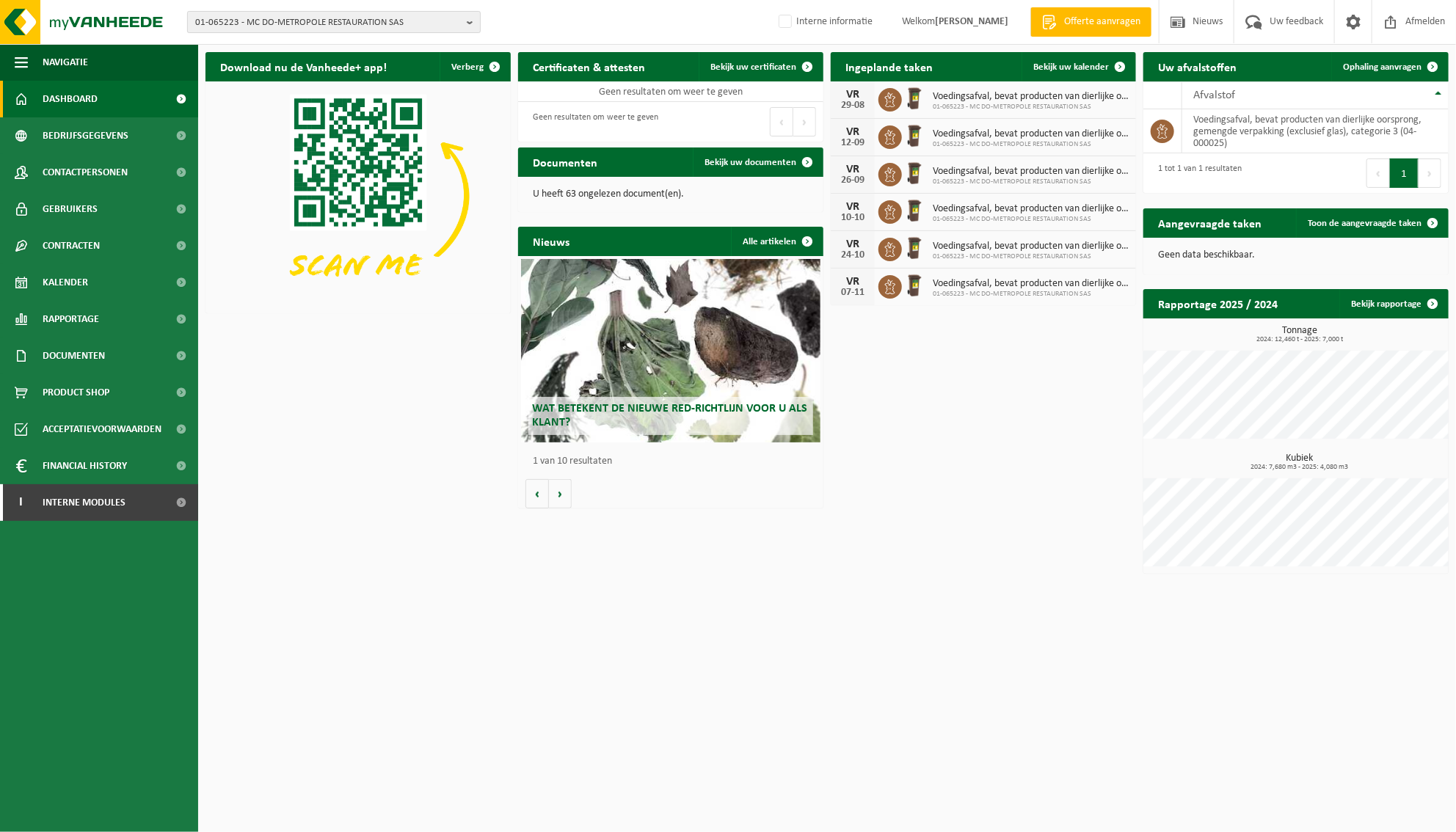
click at [467, 20] on b "button" at bounding box center [474, 21] width 13 height 20
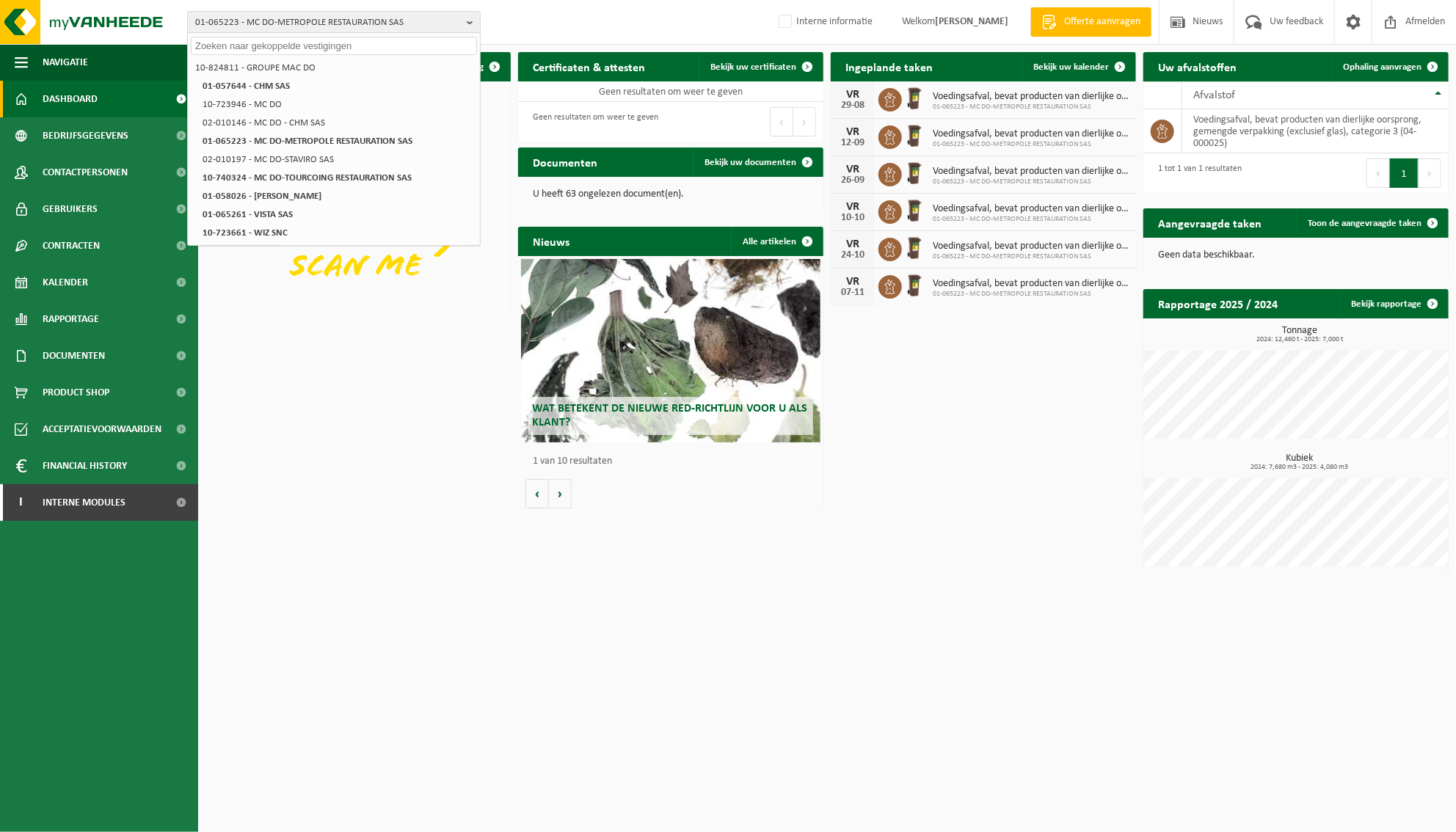
click at [393, 567] on div "Download nu de Vanheede+ app! Verberg Certificaten & attesten Bekijk uw certifi…" at bounding box center [826, 313] width 1250 height 536
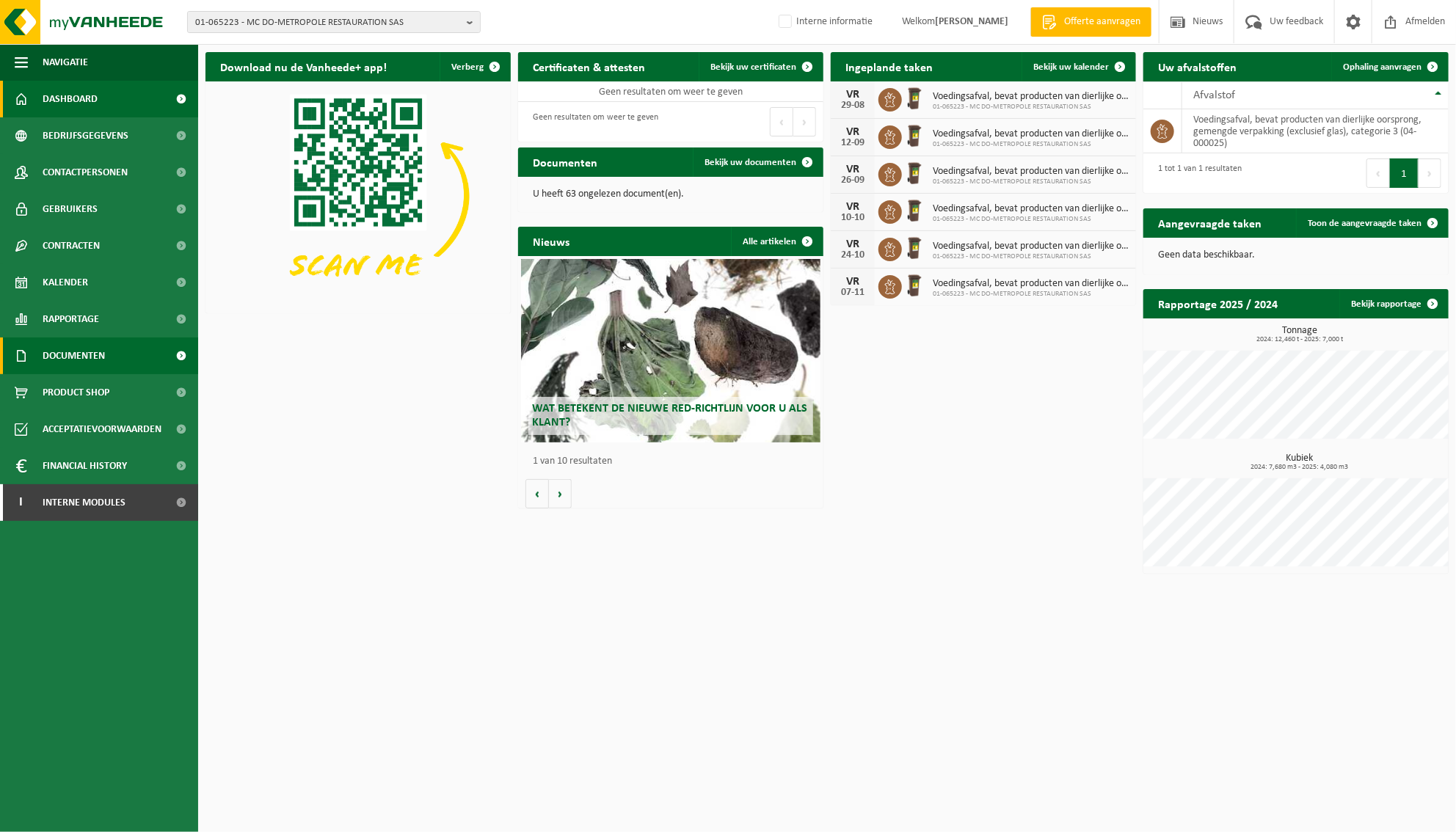
click at [114, 354] on link "Documenten" at bounding box center [99, 355] width 198 height 37
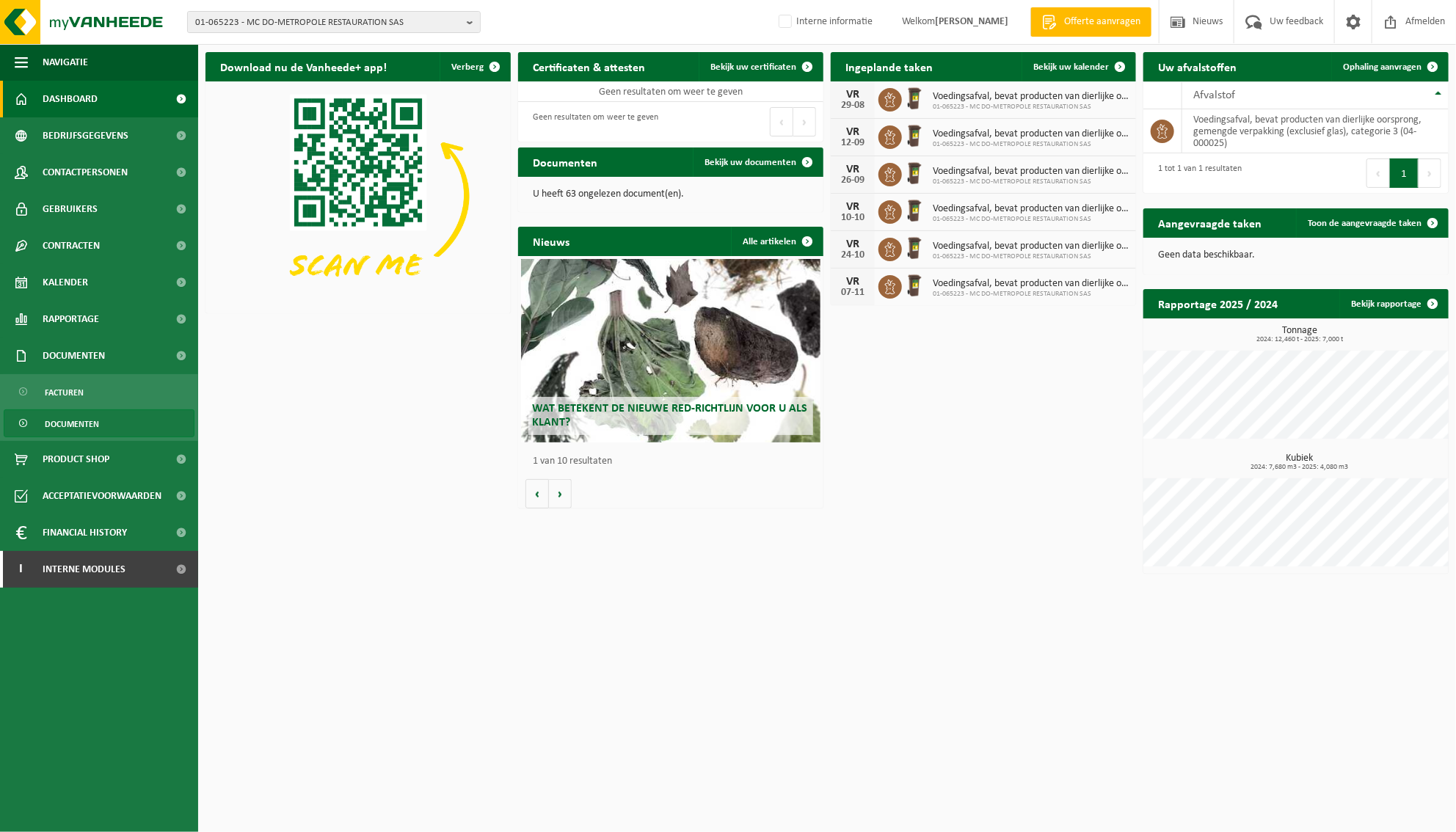
click at [114, 425] on link "Documenten" at bounding box center [99, 423] width 191 height 28
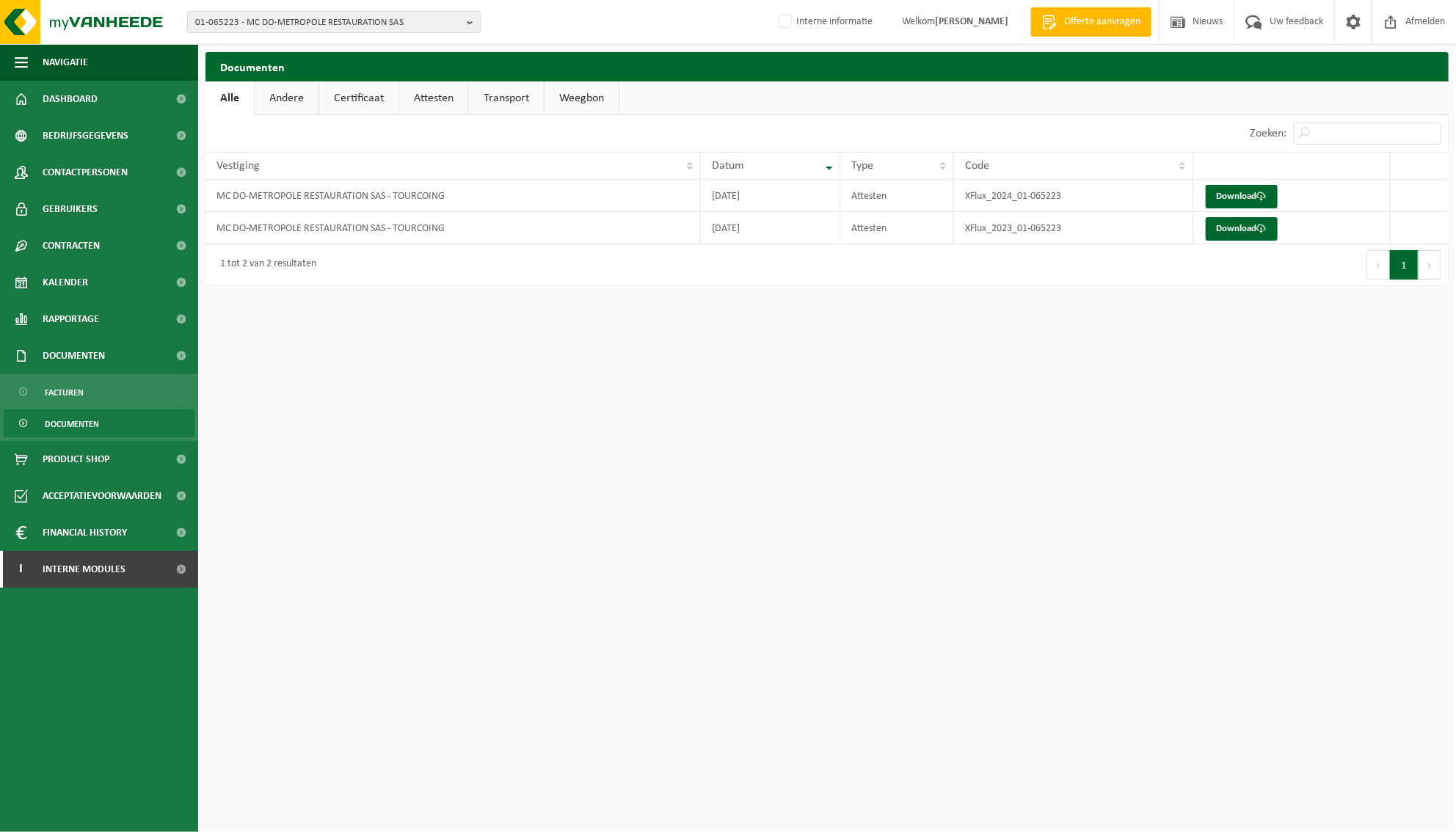
click at [299, 93] on link "Andere" at bounding box center [287, 98] width 64 height 33
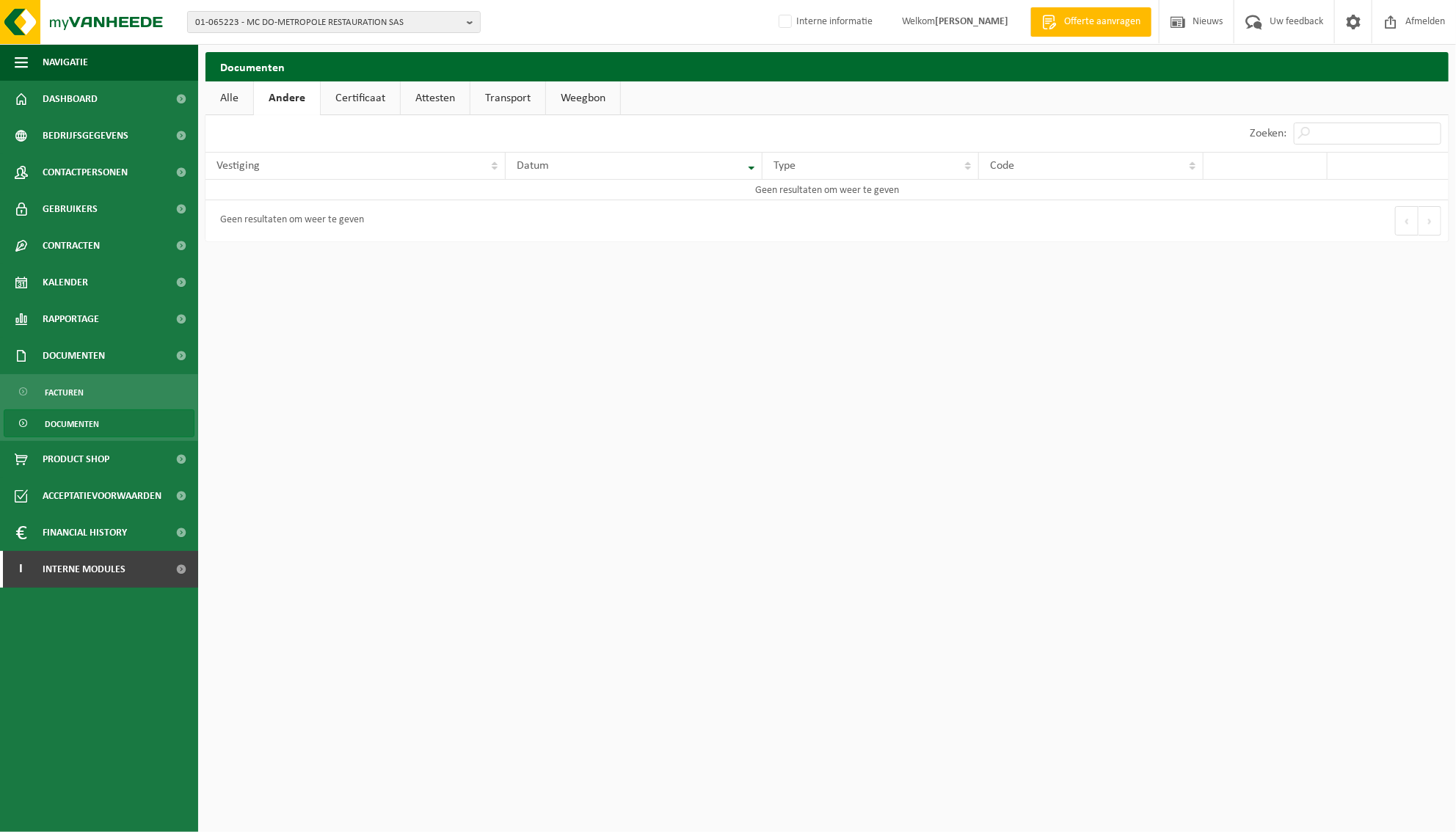
click at [345, 89] on link "Certificaat" at bounding box center [360, 98] width 79 height 33
click at [91, 92] on span "Dashboard" at bounding box center [69, 99] width 55 height 37
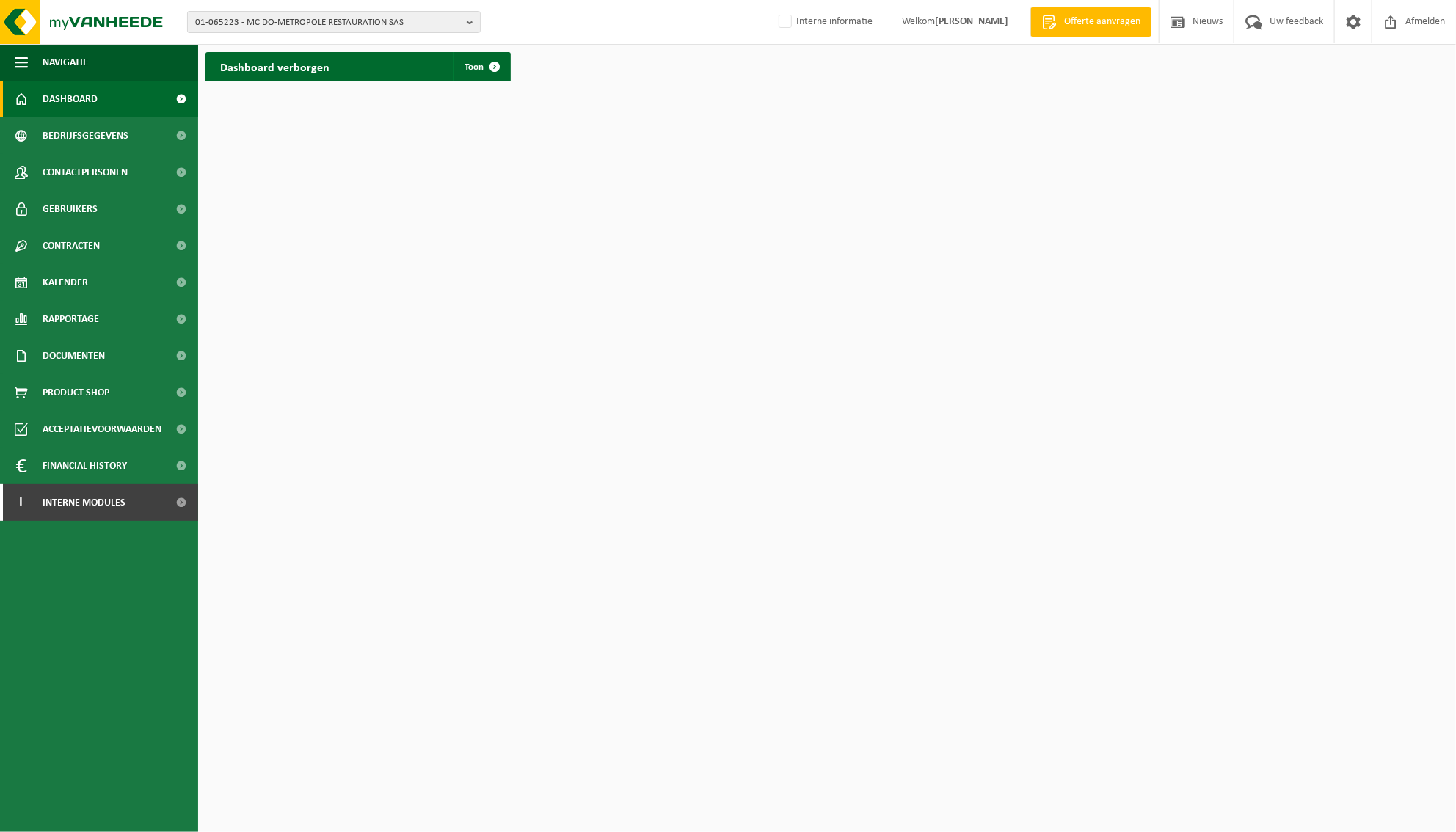
click at [409, 64] on div "Dashboard verborgen Toon" at bounding box center [358, 67] width 305 height 29
click at [488, 68] on span at bounding box center [495, 67] width 29 height 29
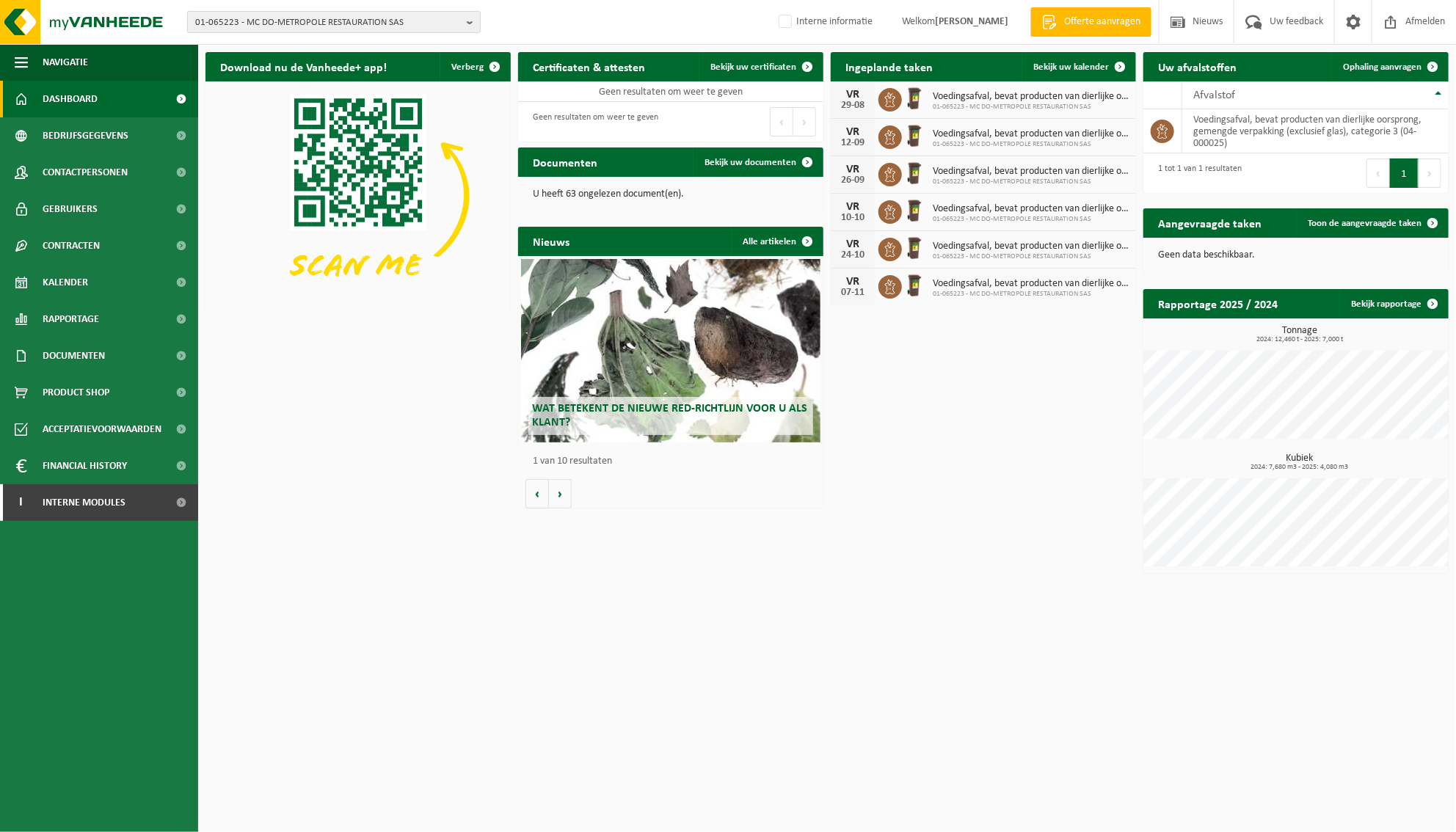
click at [470, 18] on b "button" at bounding box center [474, 21] width 13 height 20
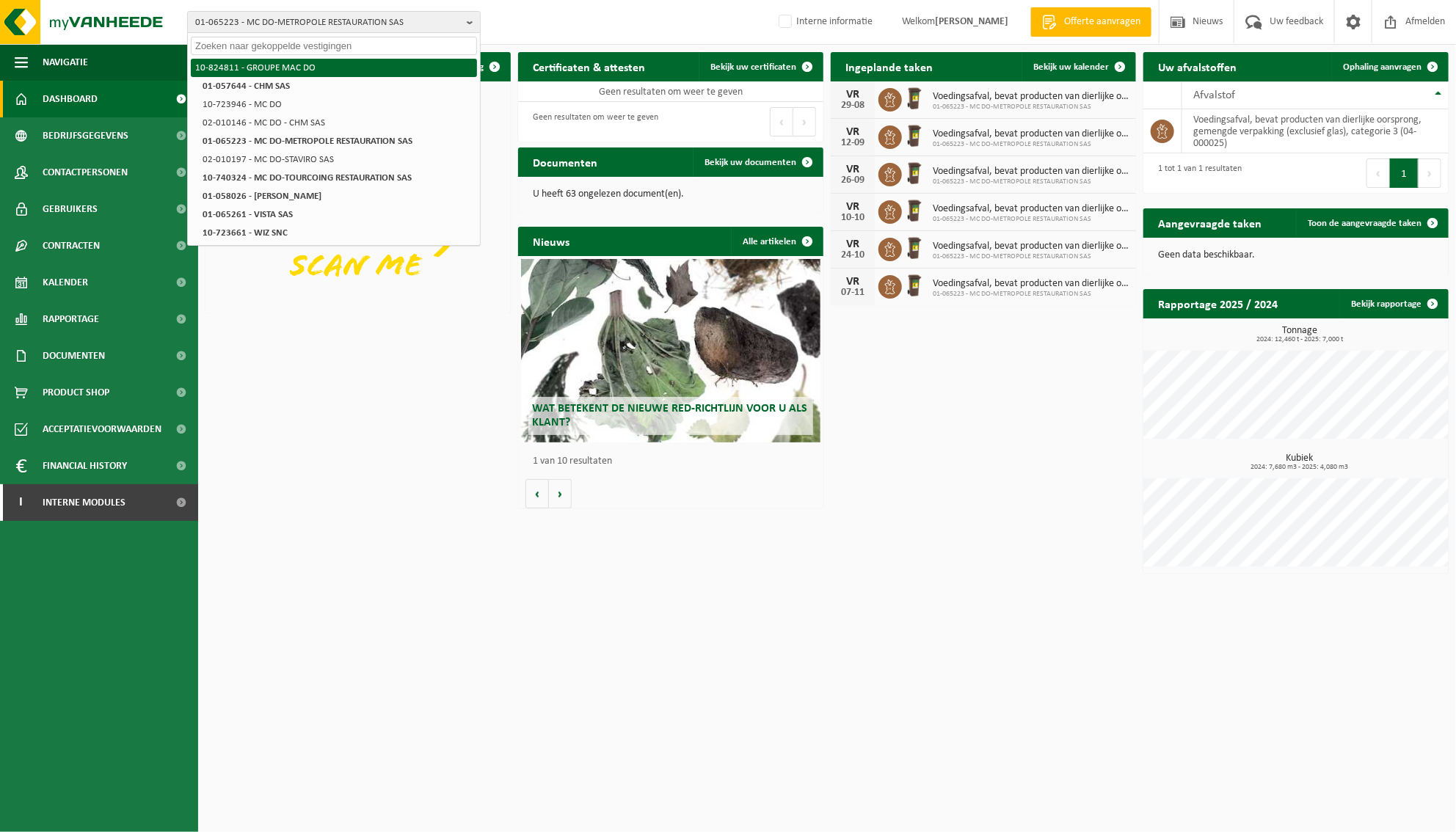
click at [341, 73] on li "10-824811 - GROUPE MAC DO" at bounding box center [334, 68] width 286 height 18
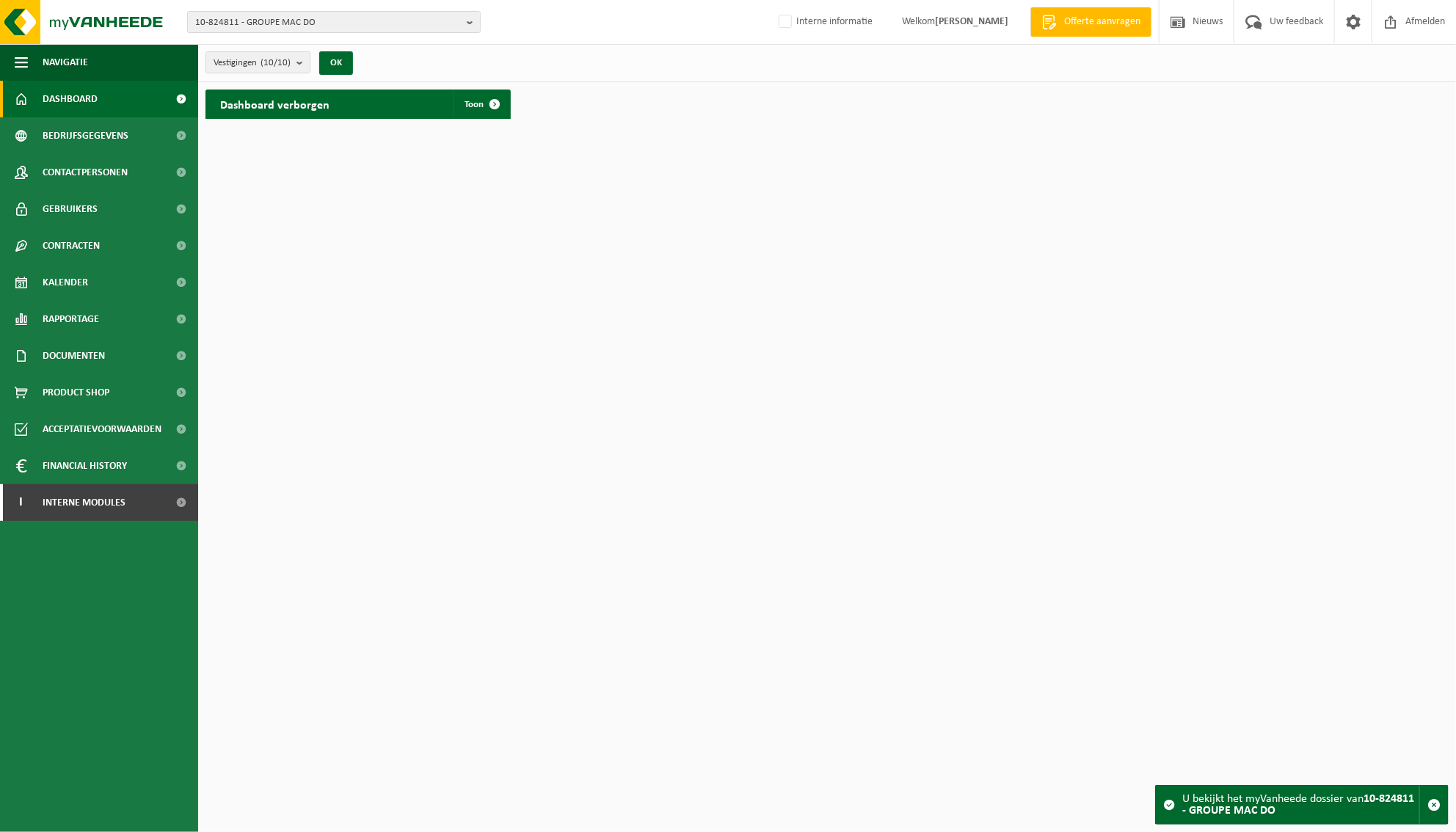
click at [394, 107] on div "Dashboard verborgen Toon" at bounding box center [358, 105] width 305 height 29
click at [489, 105] on span at bounding box center [495, 105] width 29 height 29
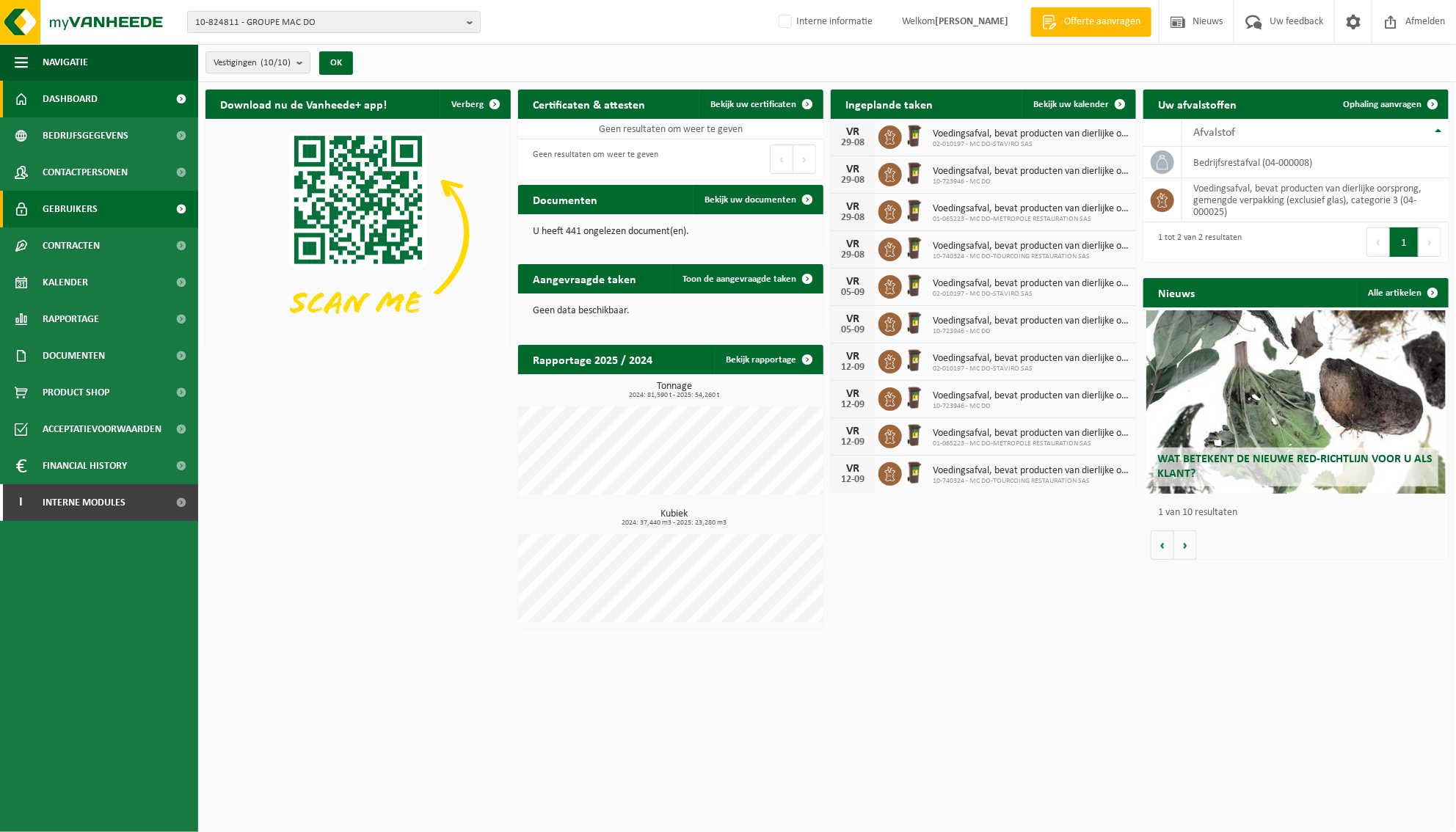
click at [84, 214] on span "Gebruikers" at bounding box center [69, 209] width 55 height 37
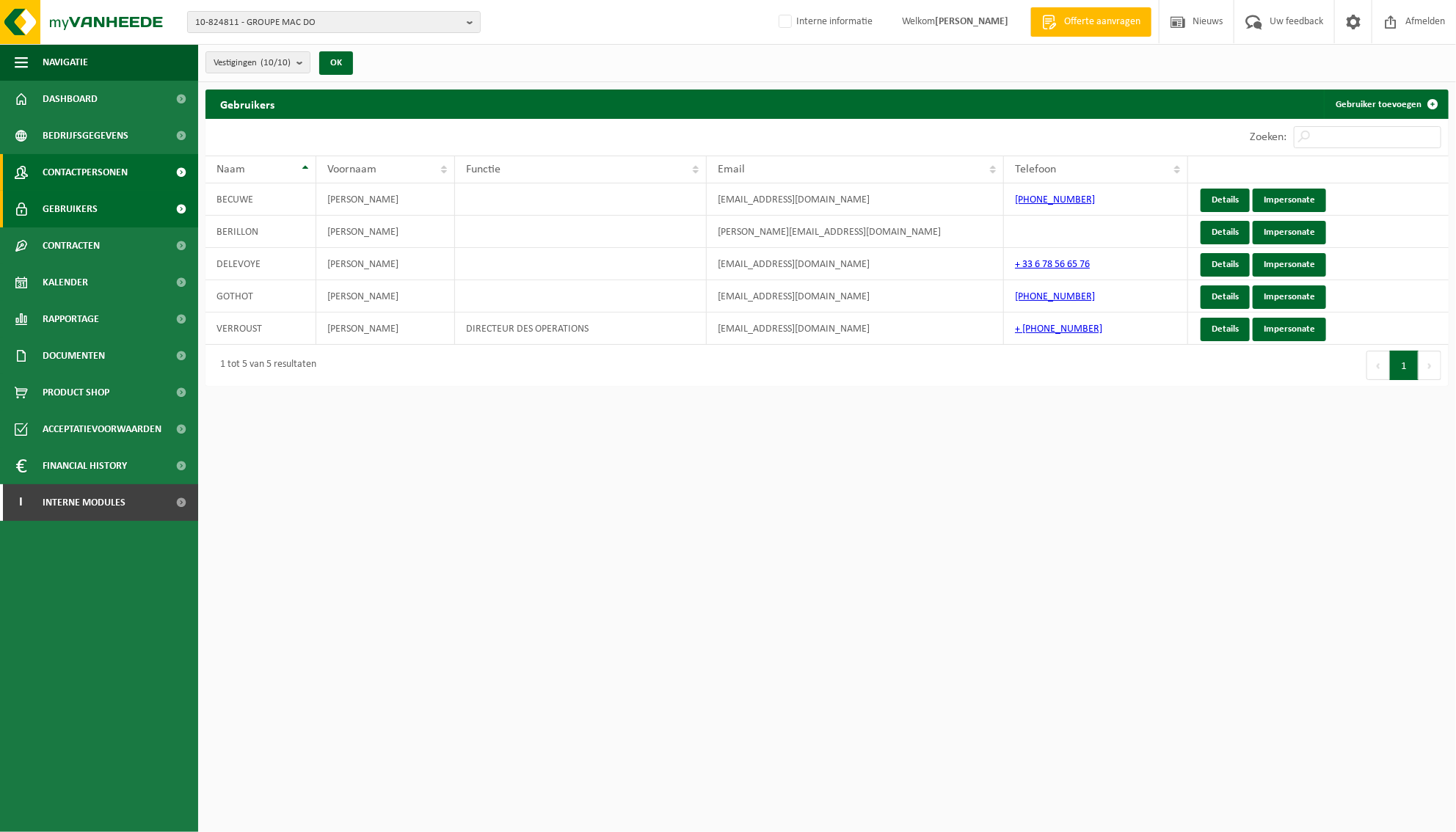
click at [72, 170] on span "Contactpersonen" at bounding box center [85, 172] width 85 height 37
